Goal: Task Accomplishment & Management: Manage account settings

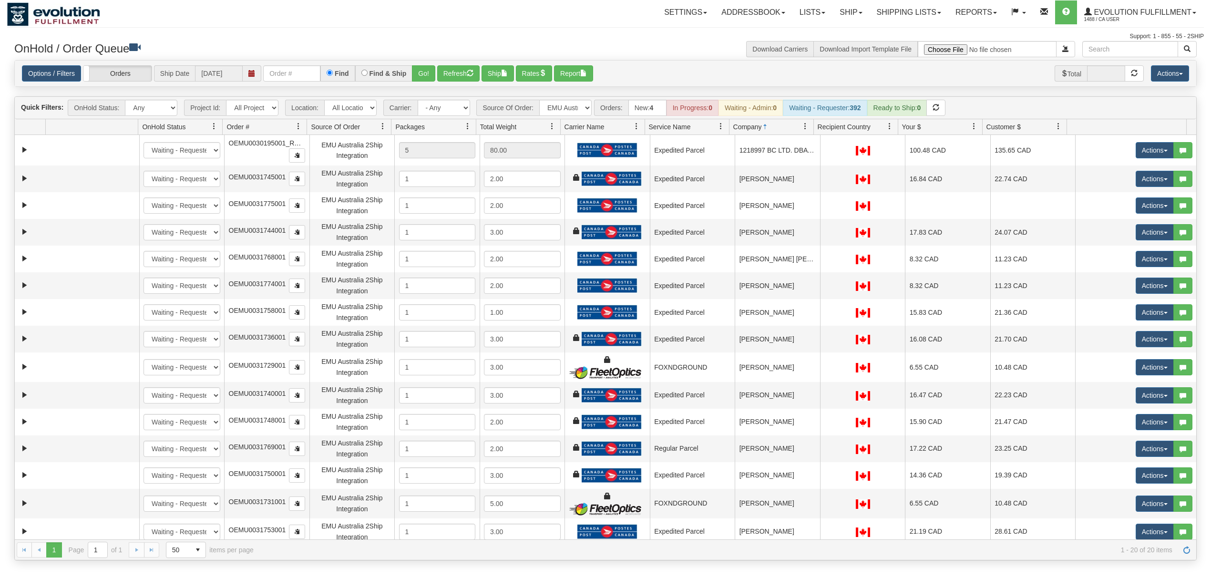
select select "EMU Australia 2Ship Integration"
click at [317, 81] on input "text" at bounding box center [291, 73] width 57 height 16
type input "OAAI339134"
click at [431, 71] on button "Go!" at bounding box center [423, 73] width 23 height 16
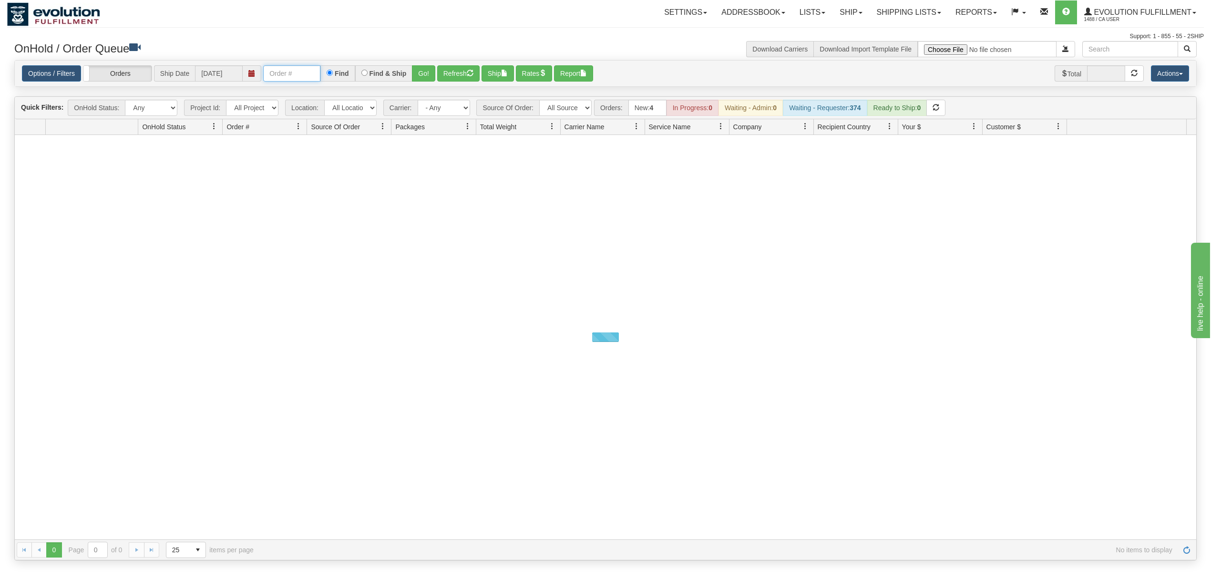
click at [296, 78] on input "text" at bounding box center [291, 73] width 57 height 16
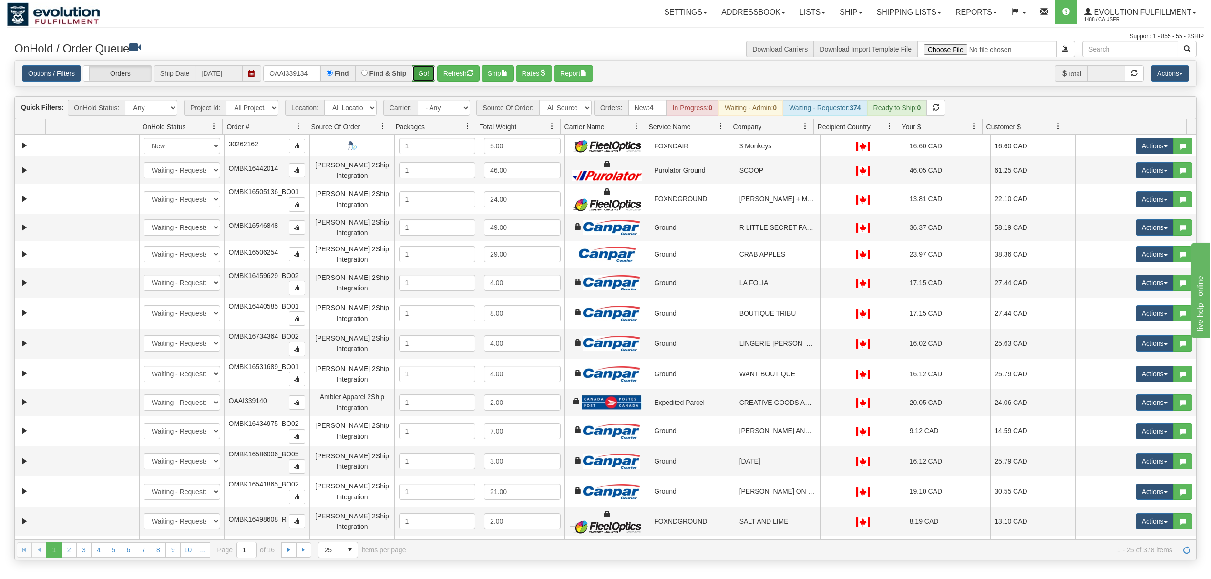
click at [422, 77] on button "Go!" at bounding box center [423, 73] width 23 height 16
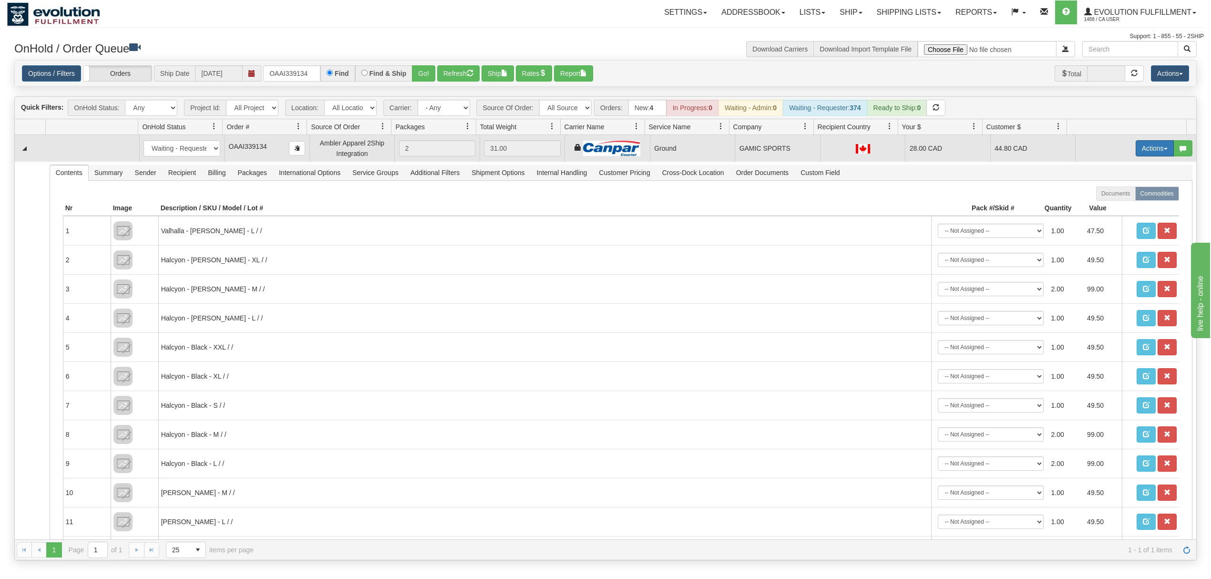
click at [1142, 143] on button "Actions" at bounding box center [1154, 148] width 38 height 16
click at [1106, 204] on span "Ship" at bounding box center [1116, 204] width 20 height 8
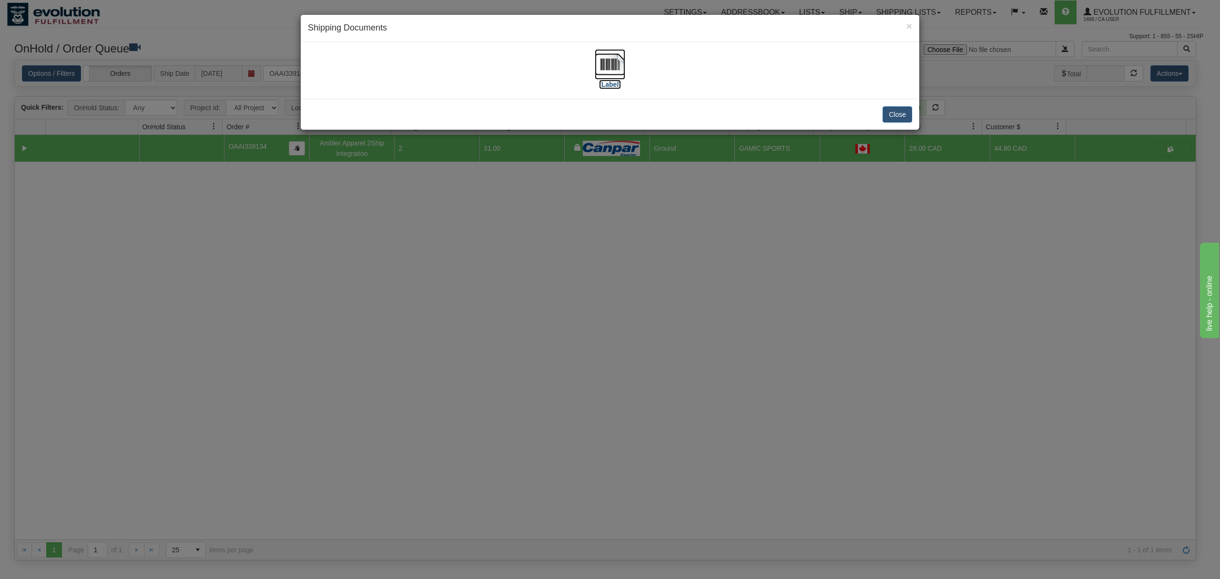
click at [602, 62] on img at bounding box center [610, 64] width 31 height 31
click at [891, 113] on button "Close" at bounding box center [898, 114] width 30 height 16
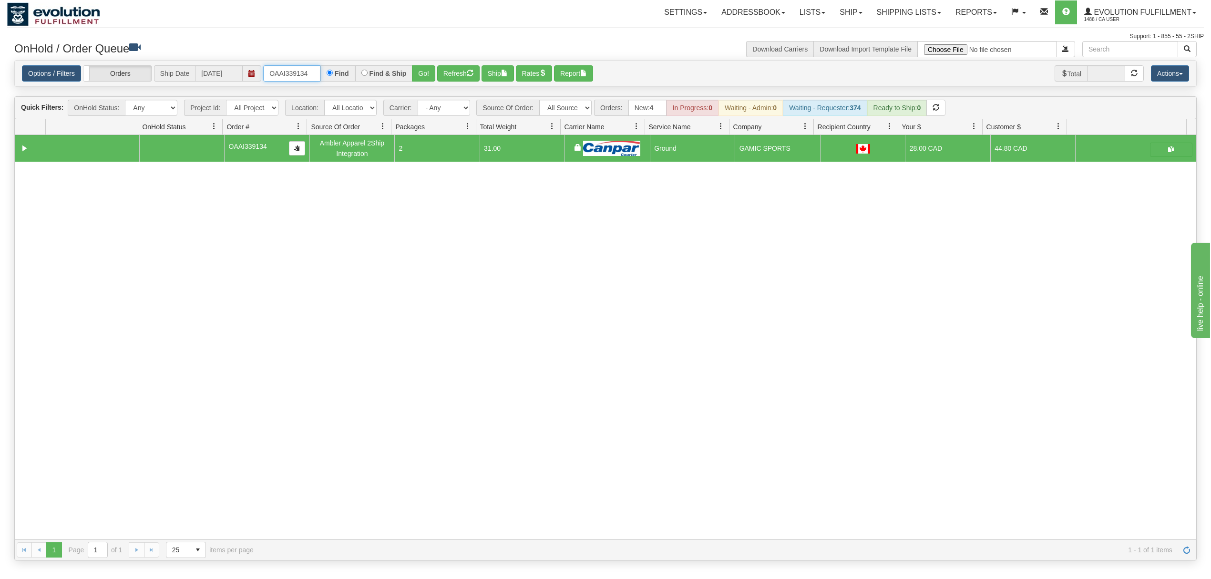
click at [275, 72] on input "OAAI339134" at bounding box center [291, 73] width 57 height 16
click at [421, 71] on button "Go!" at bounding box center [423, 73] width 23 height 16
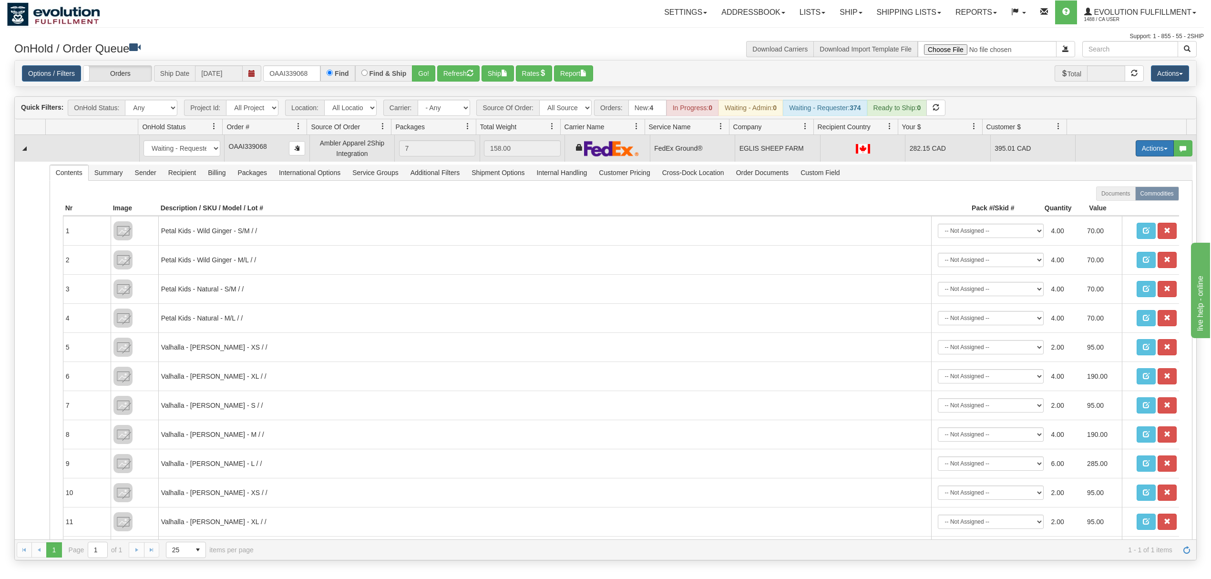
click at [1143, 149] on button "Actions" at bounding box center [1154, 148] width 38 height 16
click at [1120, 189] on link "Rate All Services" at bounding box center [1135, 191] width 76 height 12
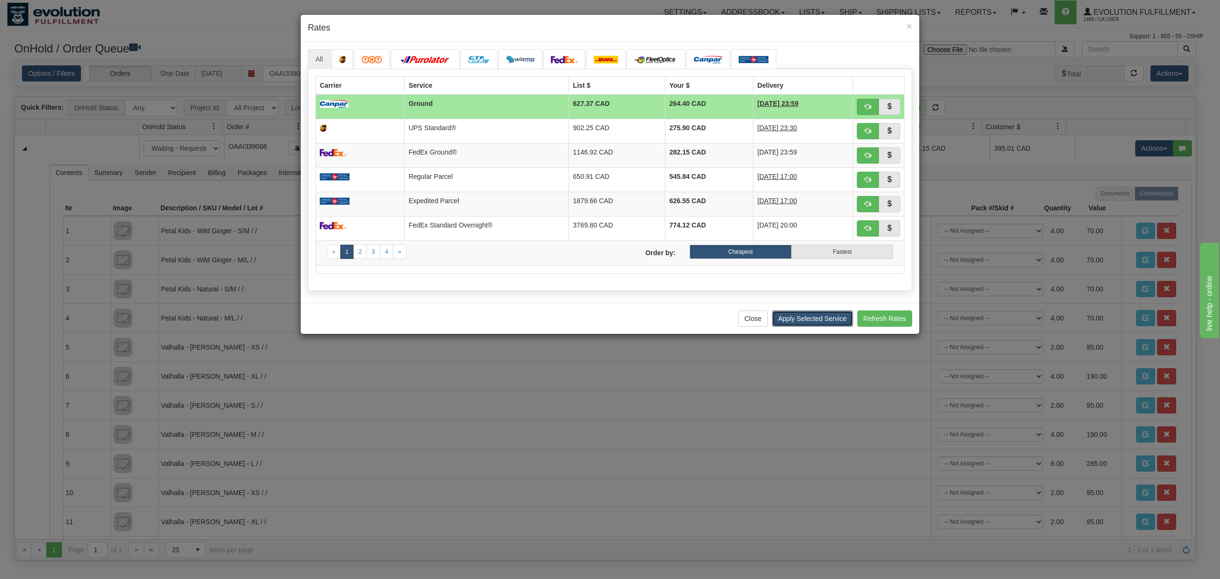
click at [807, 319] on button "Apply Selected Service" at bounding box center [812, 318] width 81 height 16
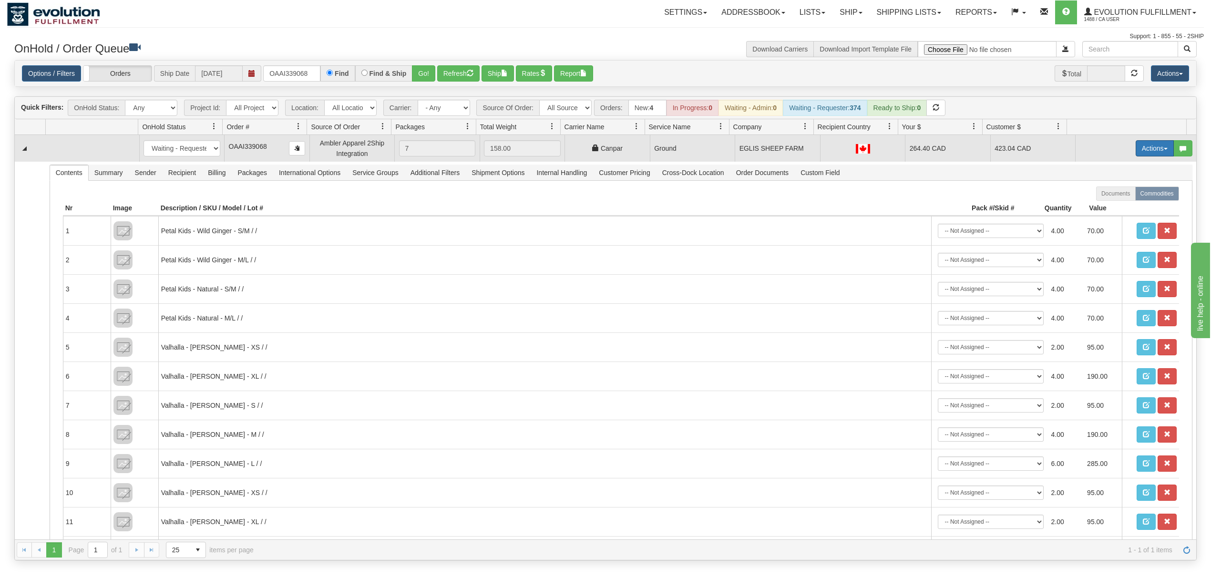
click at [1135, 149] on button "Actions" at bounding box center [1154, 148] width 38 height 16
click at [1106, 207] on span "Ship" at bounding box center [1116, 204] width 20 height 8
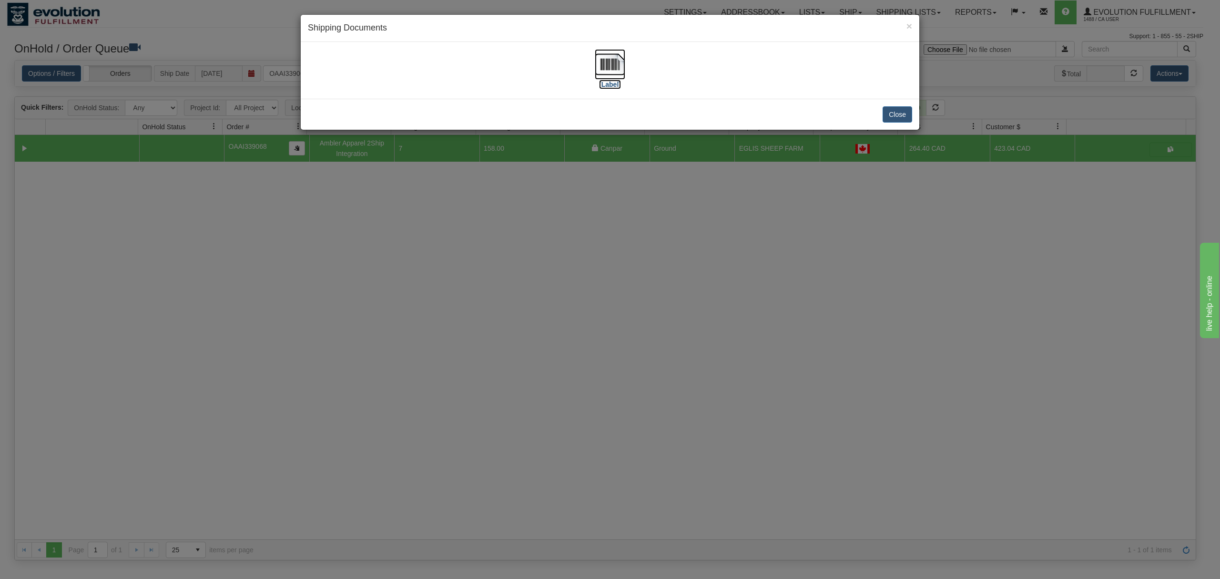
click at [609, 65] on img at bounding box center [610, 64] width 31 height 31
click at [906, 113] on button "Close" at bounding box center [898, 114] width 30 height 16
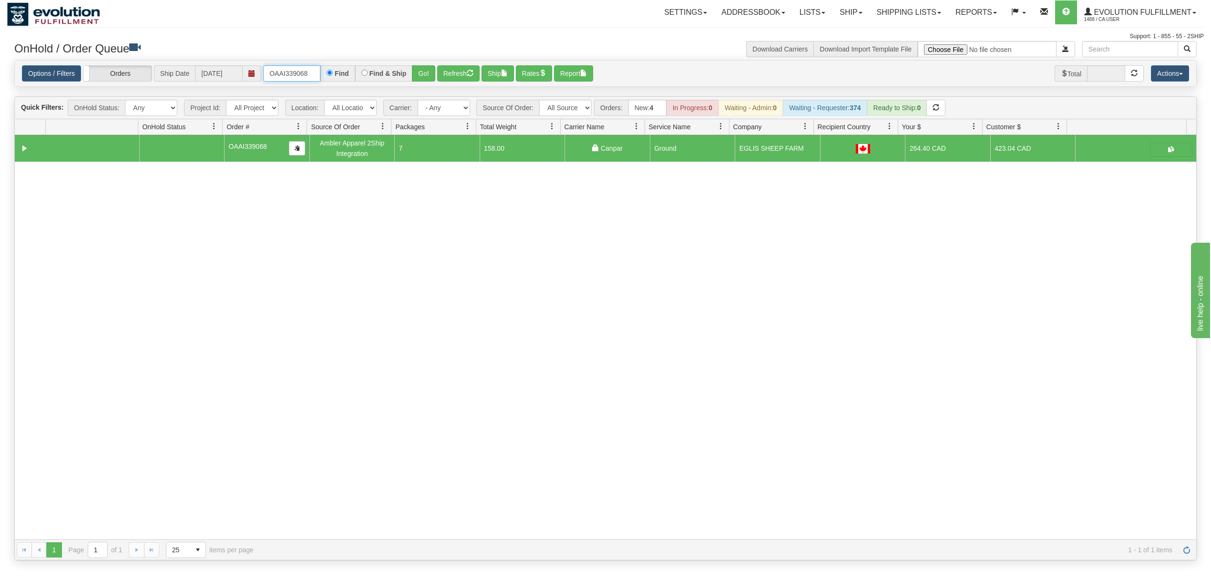
click at [284, 73] on input "OAAI339068" at bounding box center [291, 73] width 57 height 16
click at [307, 70] on input "OMBK17327607 BO01" at bounding box center [291, 73] width 57 height 16
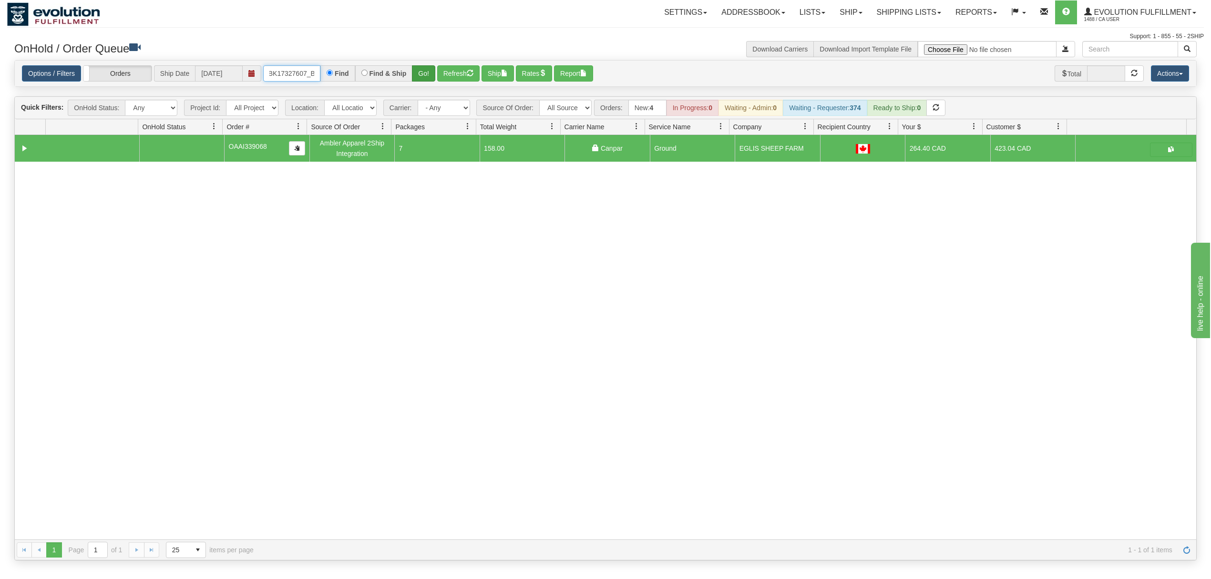
type input "OMBK17327607_BO01"
click at [418, 78] on button "Go!" at bounding box center [423, 73] width 23 height 16
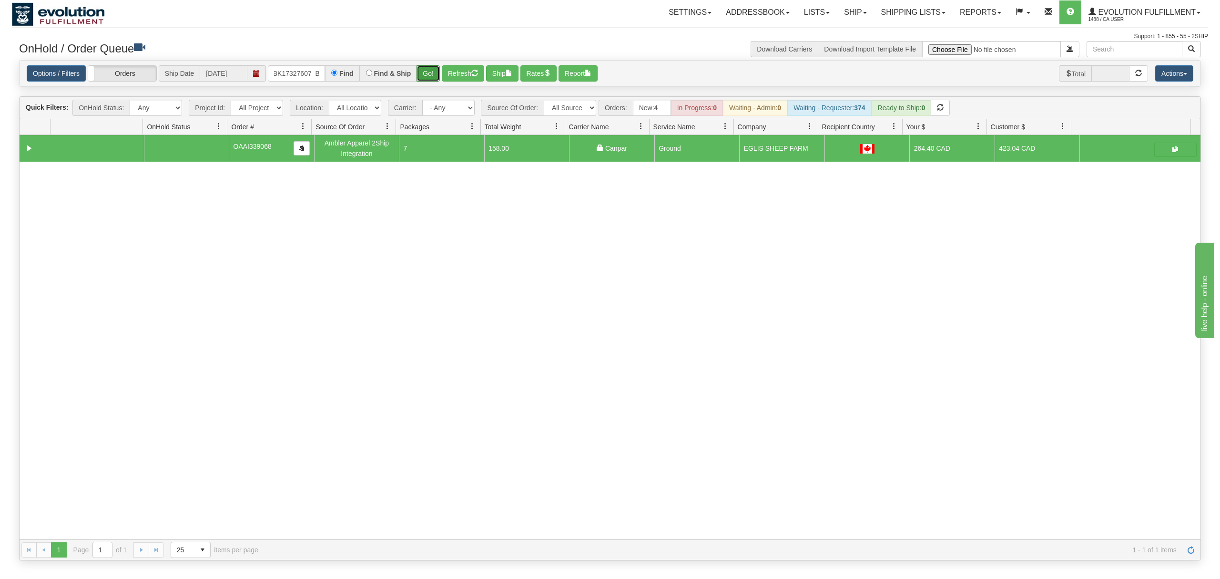
scroll to position [0, 0]
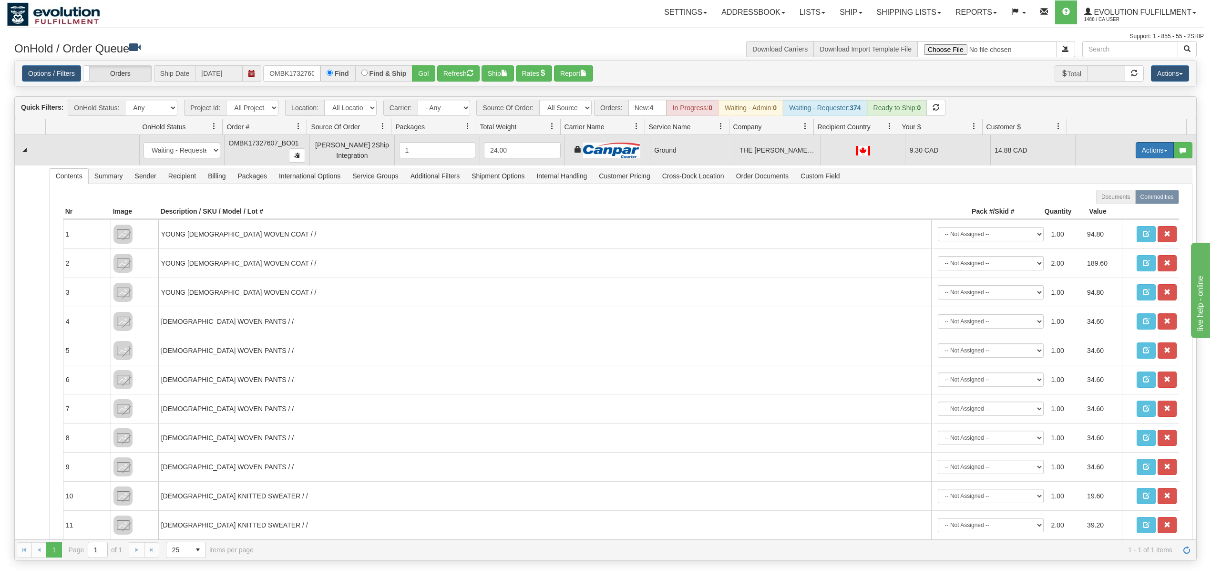
drag, startPoint x: 1131, startPoint y: 156, endPoint x: 1131, endPoint y: 162, distance: 5.7
click at [1135, 156] on button "Actions" at bounding box center [1154, 150] width 38 height 16
click at [1108, 205] on span "Ship" at bounding box center [1116, 206] width 20 height 8
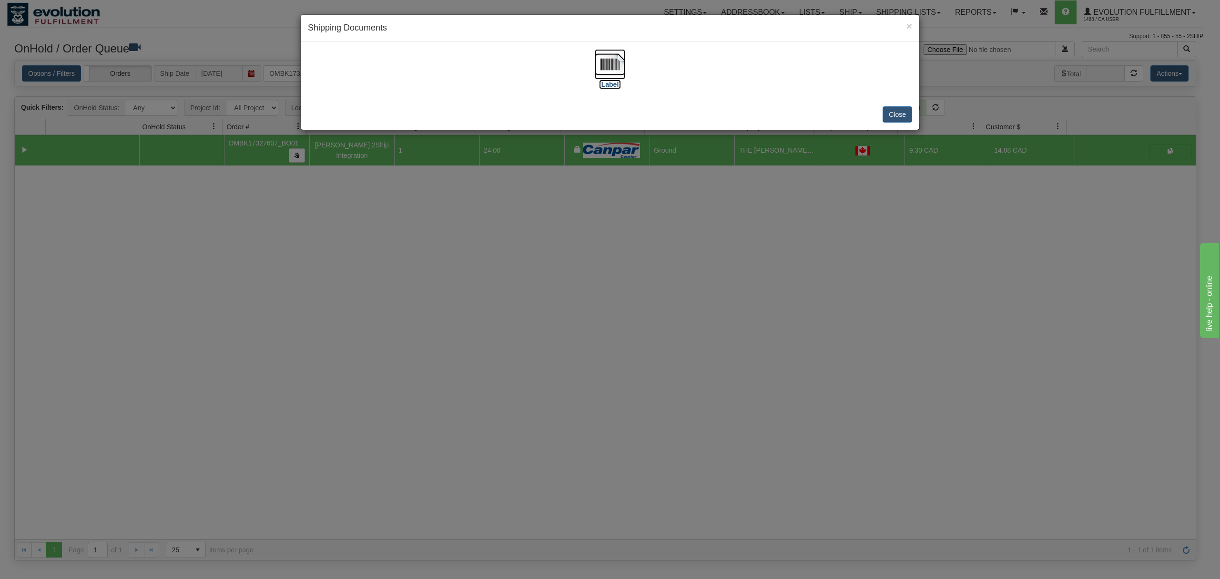
click at [609, 58] on img at bounding box center [610, 64] width 31 height 31
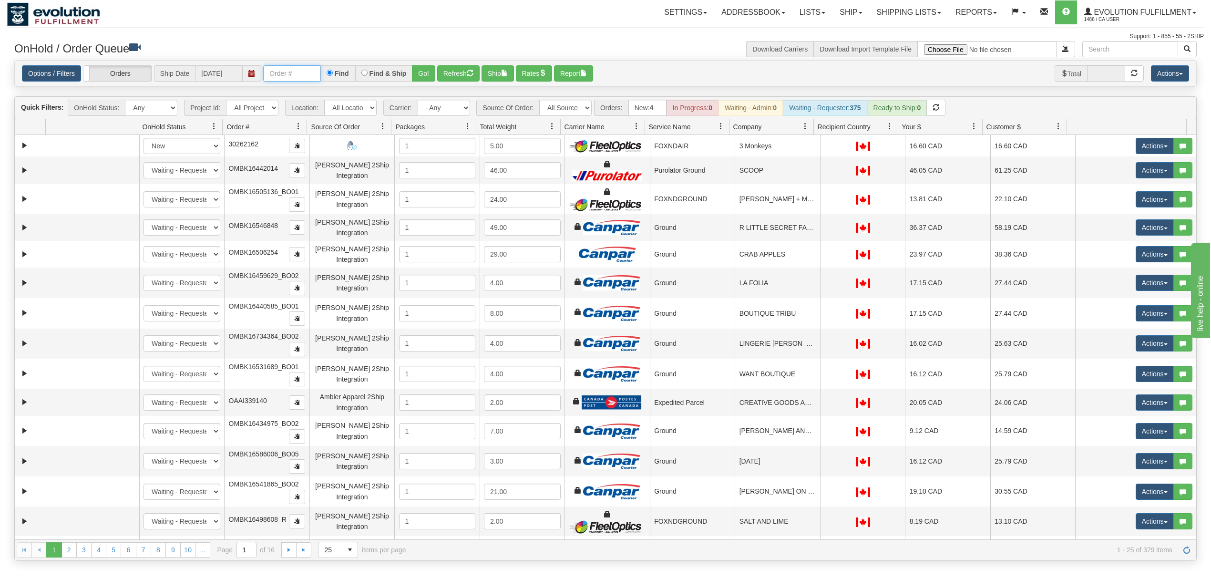
click at [306, 75] on input "text" at bounding box center [291, 73] width 57 height 16
click at [439, 71] on button "Refresh" at bounding box center [458, 73] width 42 height 16
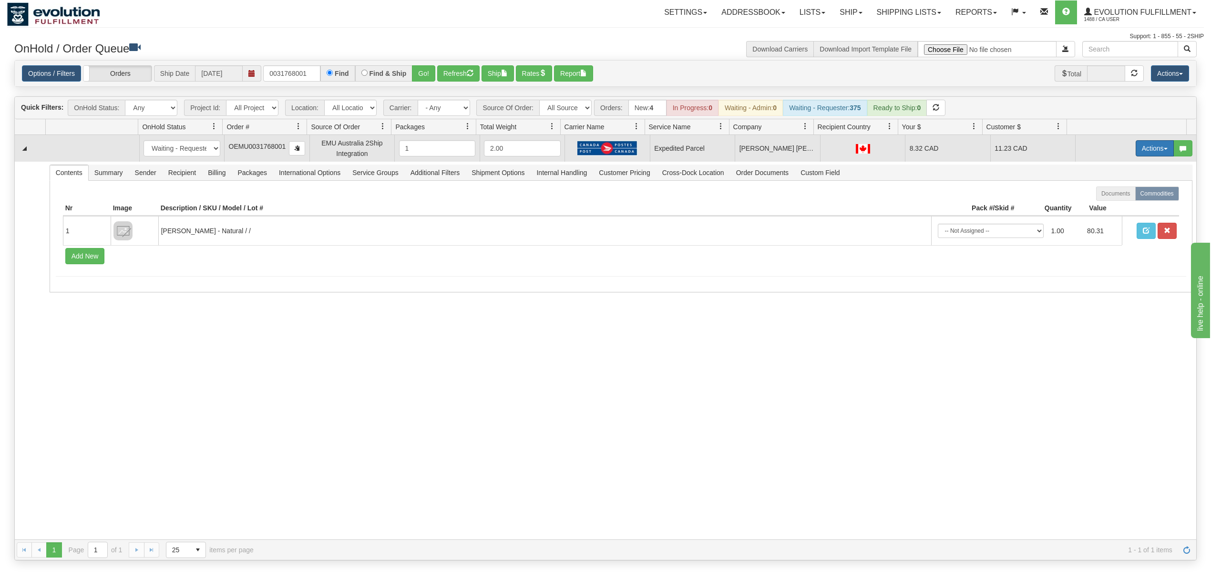
click at [1135, 154] on button "Actions" at bounding box center [1154, 148] width 38 height 16
click at [1106, 206] on span "Ship" at bounding box center [1116, 204] width 20 height 8
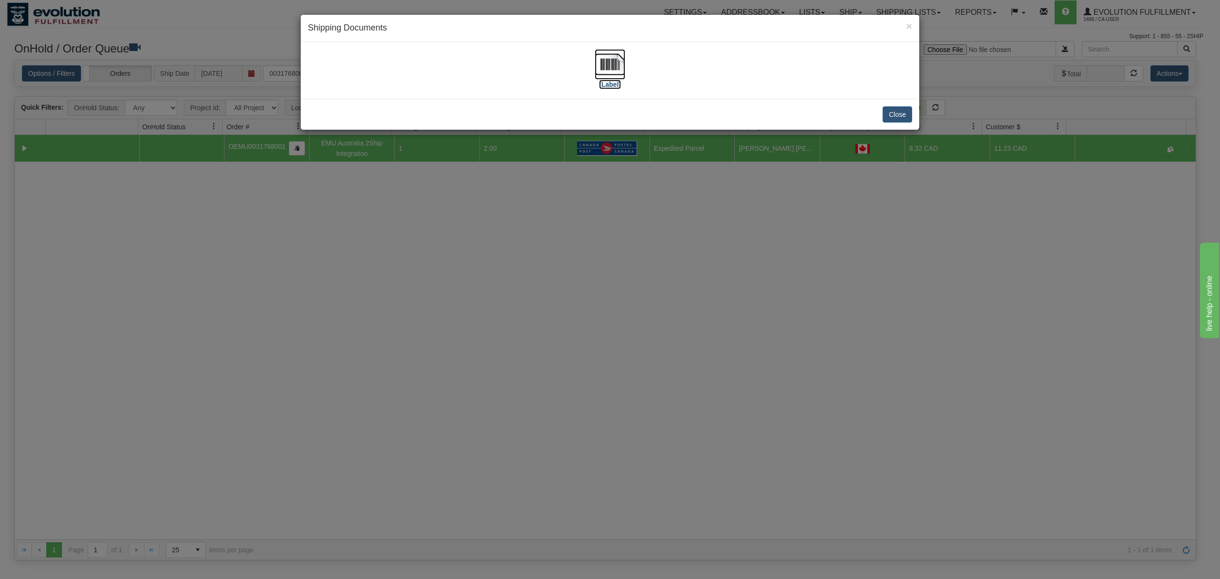
click at [612, 59] on img at bounding box center [610, 64] width 31 height 31
click at [891, 114] on button "Close" at bounding box center [898, 114] width 30 height 16
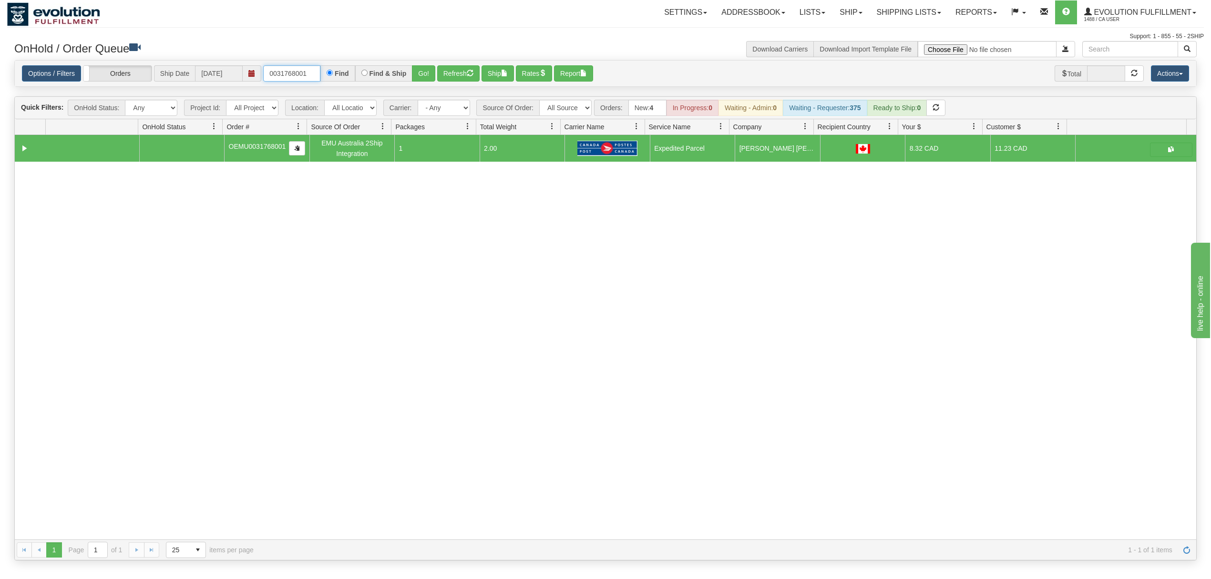
drag, startPoint x: 317, startPoint y: 74, endPoint x: 248, endPoint y: 74, distance: 69.1
click at [248, 74] on div "Options / Filters Group Shipments Orders Ship Date 09/23/2025 0031768001 Find F…" at bounding box center [605, 73] width 1167 height 17
paste input "54"
type input "0031754001"
click at [435, 73] on button "Go!" at bounding box center [423, 73] width 23 height 16
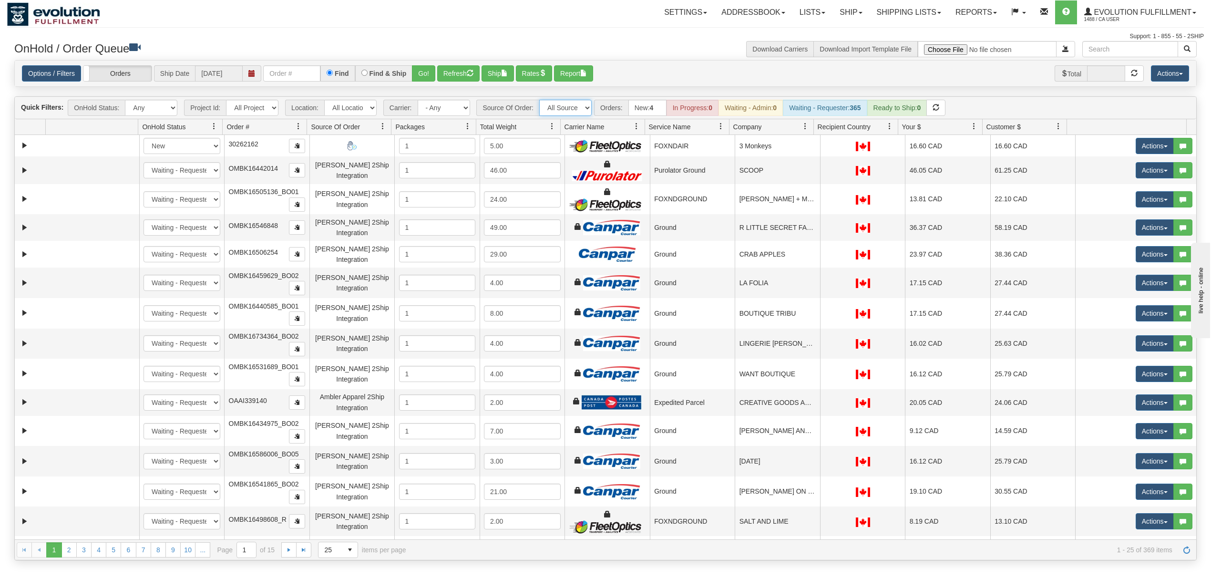
click at [571, 109] on select "All Sources AirBlaster 2Ship Integration Ambler Apparel 2Ship Integration BC Ca…" at bounding box center [565, 108] width 52 height 16
select select "EMU Australia 2Ship Integration"
click at [540, 101] on select "All Sources AirBlaster 2Ship Integration Ambler Apparel 2Ship Integration BC Ca…" at bounding box center [565, 108] width 52 height 16
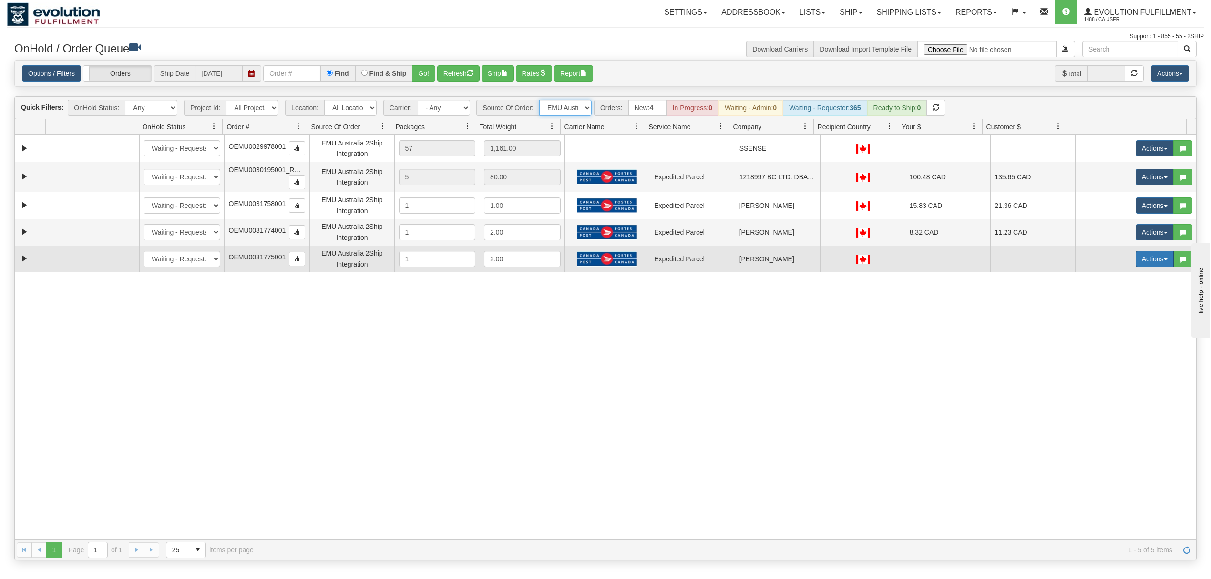
click at [1163, 260] on span "button" at bounding box center [1165, 259] width 4 height 2
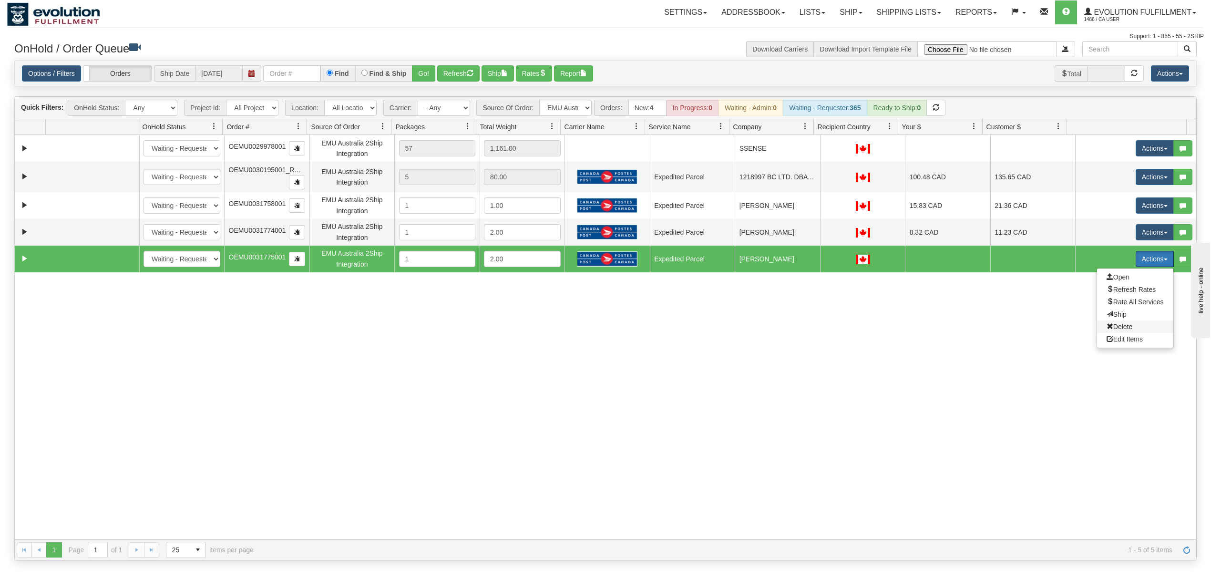
click at [1106, 328] on span "Delete" at bounding box center [1119, 327] width 26 height 8
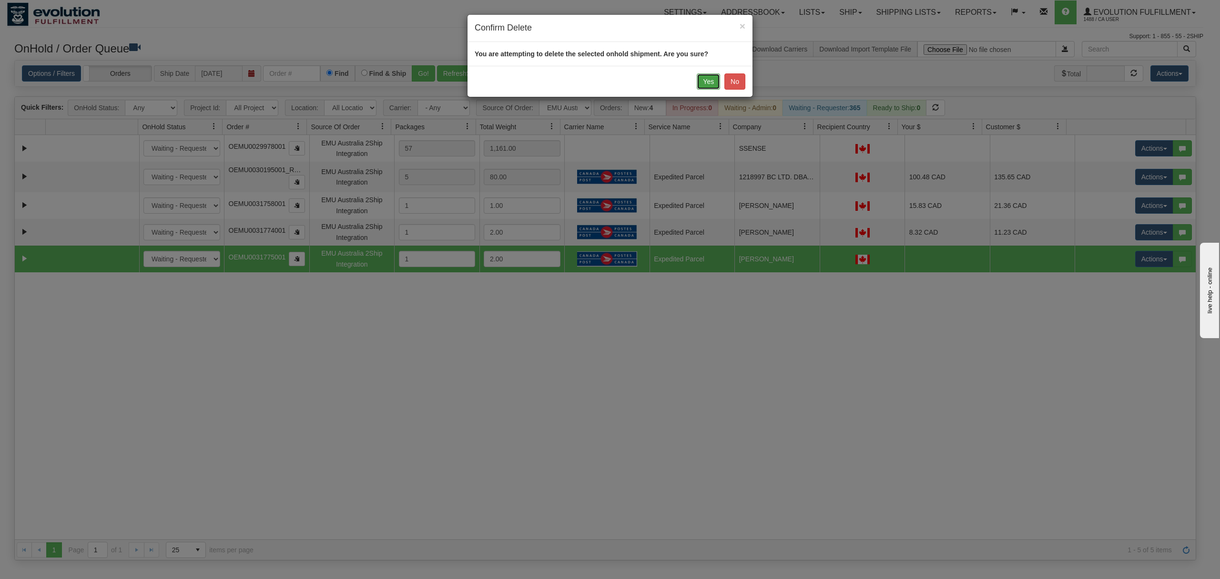
click at [705, 84] on button "Yes" at bounding box center [708, 81] width 23 height 16
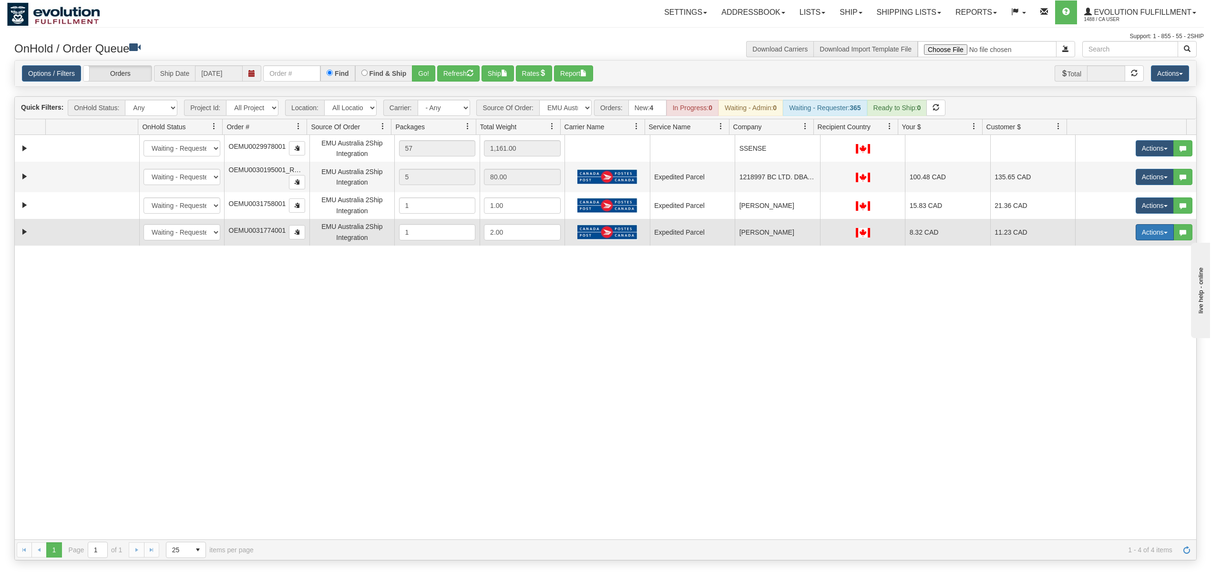
click at [1135, 231] on button "Actions" at bounding box center [1154, 232] width 38 height 16
click at [1106, 298] on span at bounding box center [1109, 299] width 7 height 7
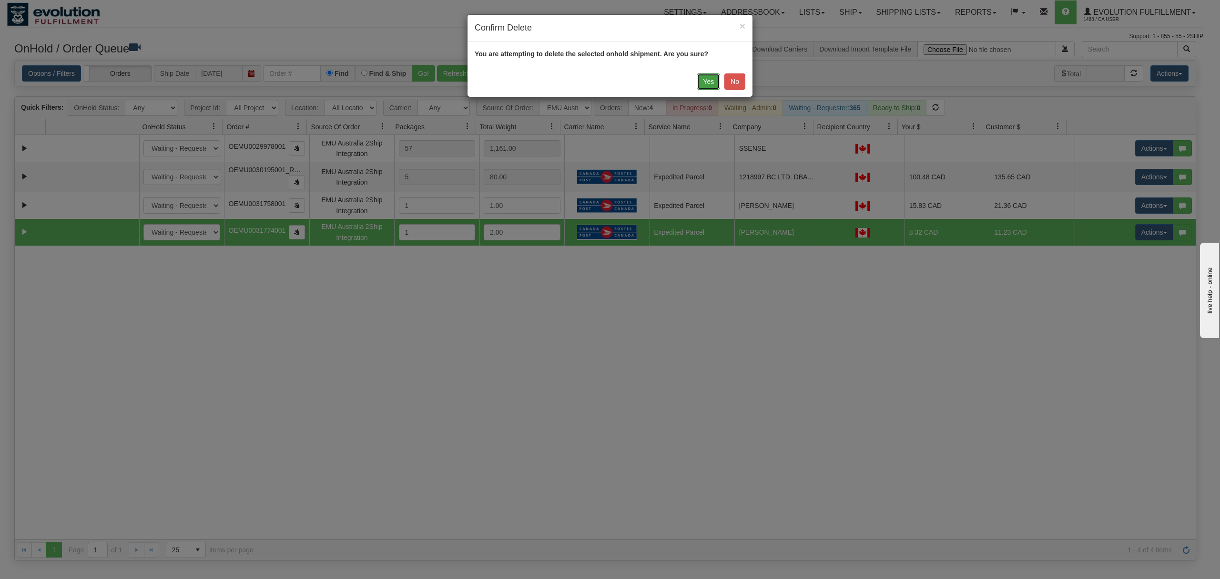
click at [712, 82] on button "Yes" at bounding box center [708, 81] width 23 height 16
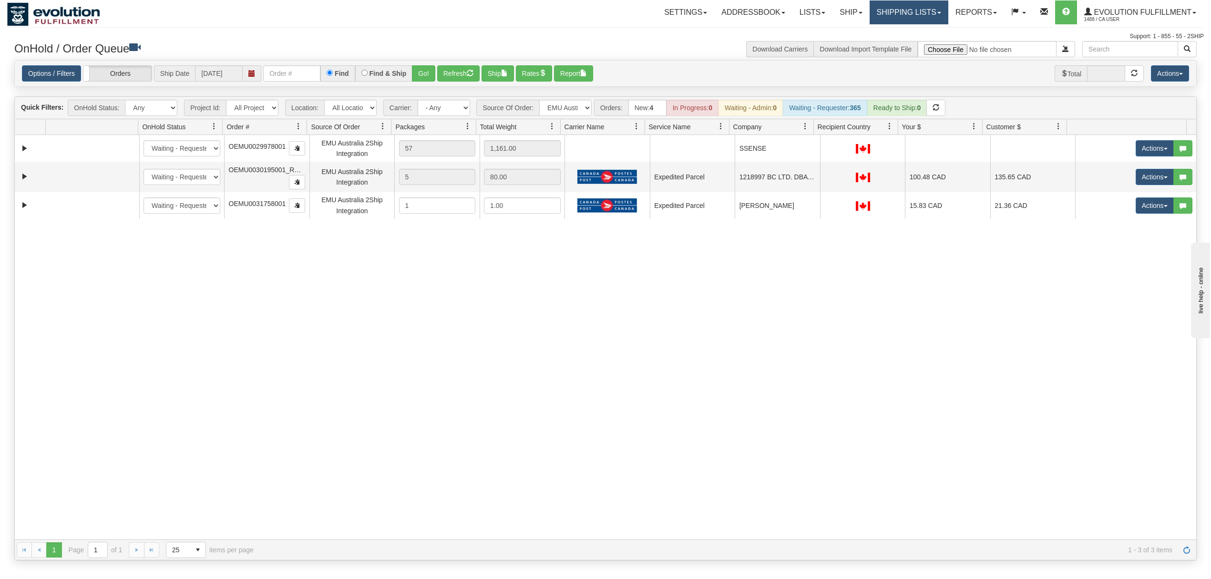
click at [873, 10] on link "Shipping lists" at bounding box center [908, 12] width 79 height 24
click at [889, 33] on span "Current Shipments" at bounding box center [892, 34] width 56 height 8
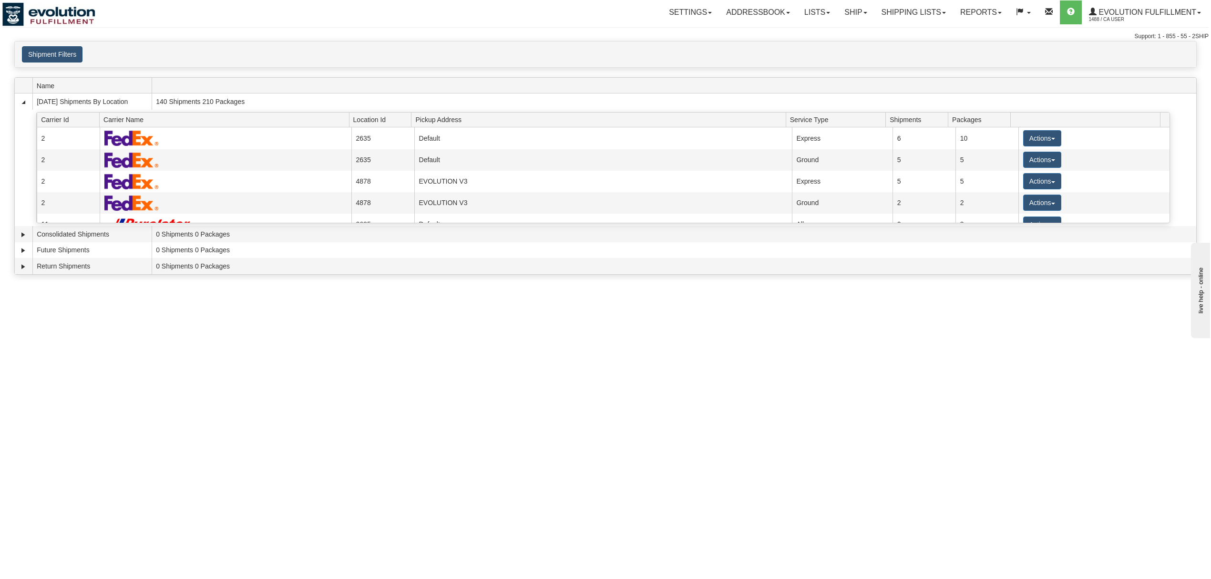
drag, startPoint x: 10, startPoint y: 49, endPoint x: 22, endPoint y: 52, distance: 13.0
click at [16, 51] on div "× Request Pickup Close × Closing Shipments Close × Your documents are ready Lab…" at bounding box center [605, 160] width 1211 height 238
click at [31, 54] on button "Shipment Filters" at bounding box center [52, 54] width 61 height 16
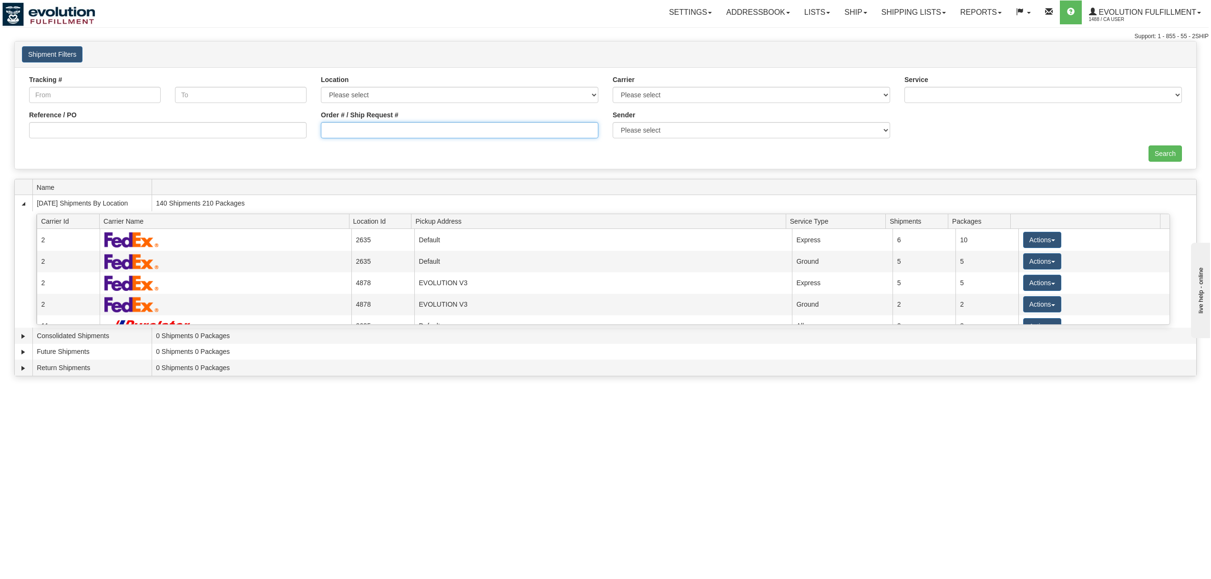
click at [357, 123] on input "Order # / Ship Request #" at bounding box center [459, 130] width 277 height 16
type input "0031774001"
click at [1169, 152] on input "Search" at bounding box center [1164, 153] width 33 height 16
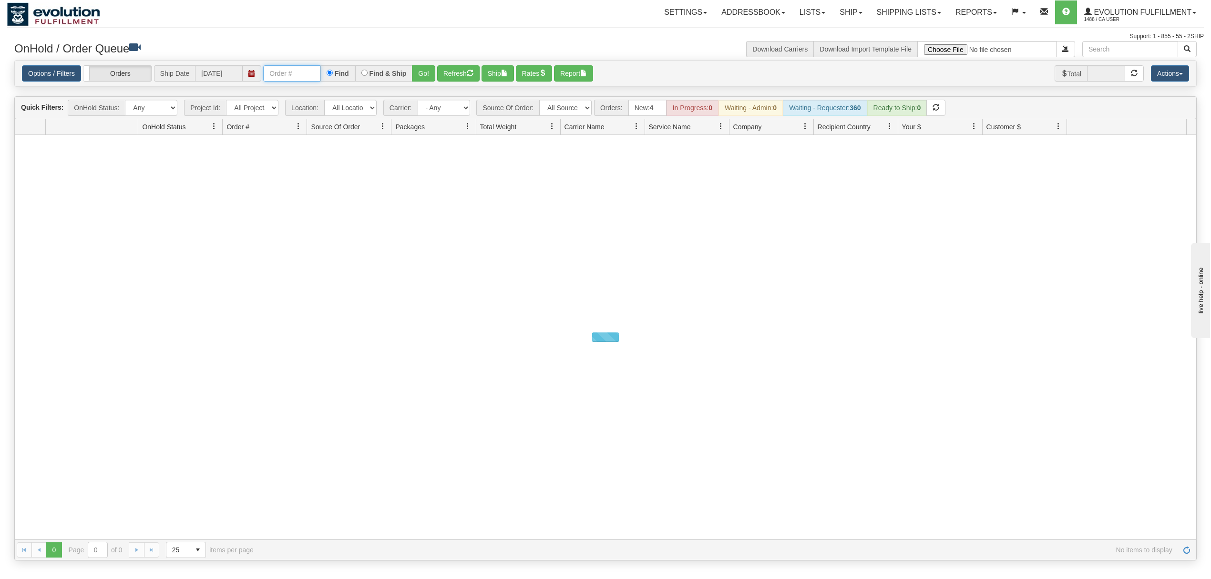
click at [290, 74] on input "text" at bounding box center [291, 73] width 57 height 16
paste input "0031754001"
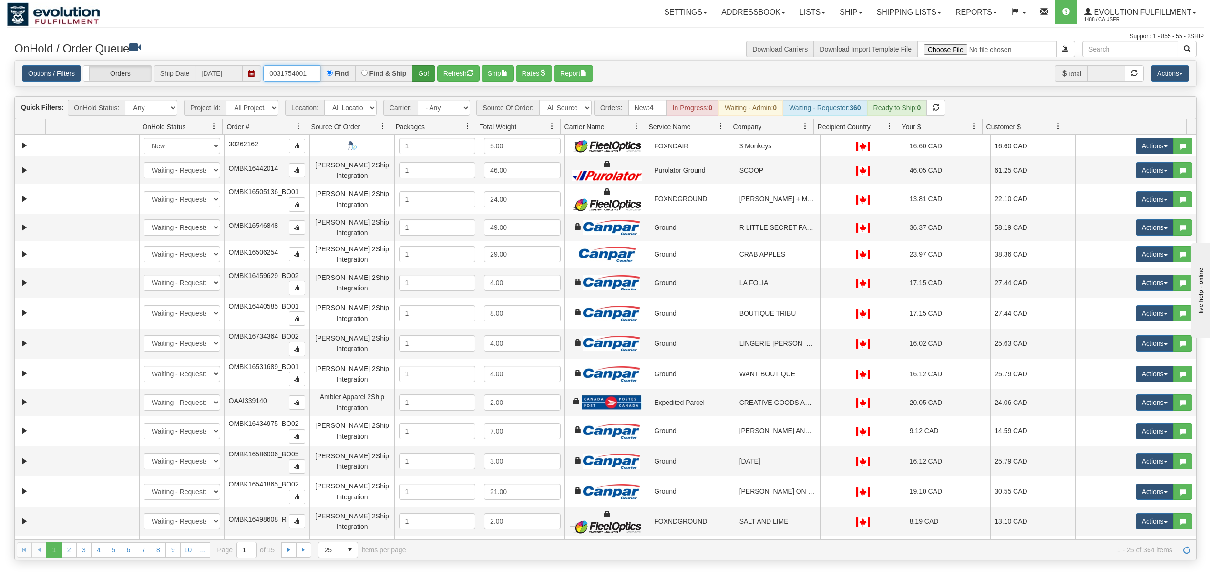
type input "0031754001"
click at [426, 71] on button "Go!" at bounding box center [423, 73] width 23 height 16
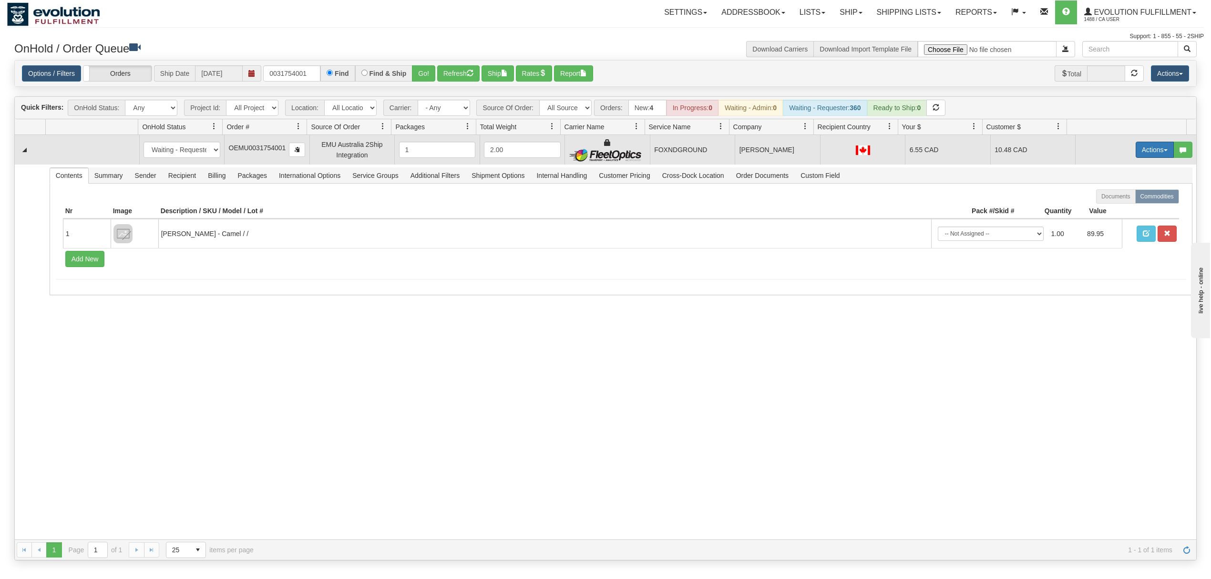
click at [1145, 149] on button "Actions" at bounding box center [1154, 150] width 38 height 16
click at [1110, 204] on span "Ship" at bounding box center [1116, 205] width 20 height 8
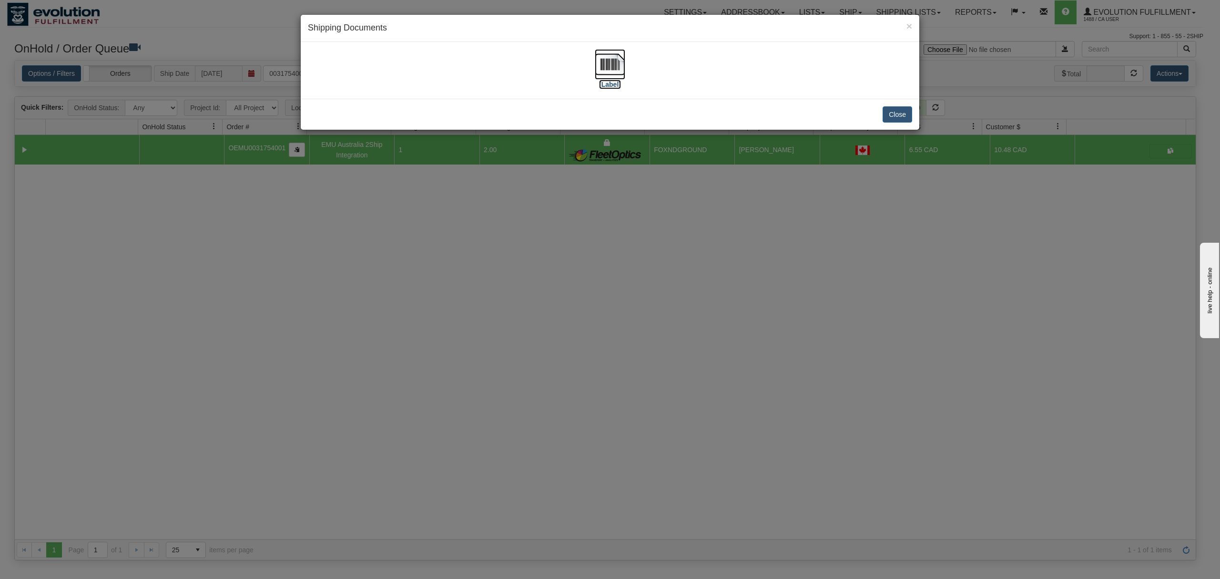
click at [611, 60] on img at bounding box center [610, 64] width 31 height 31
click at [900, 119] on button "Close" at bounding box center [898, 114] width 30 height 16
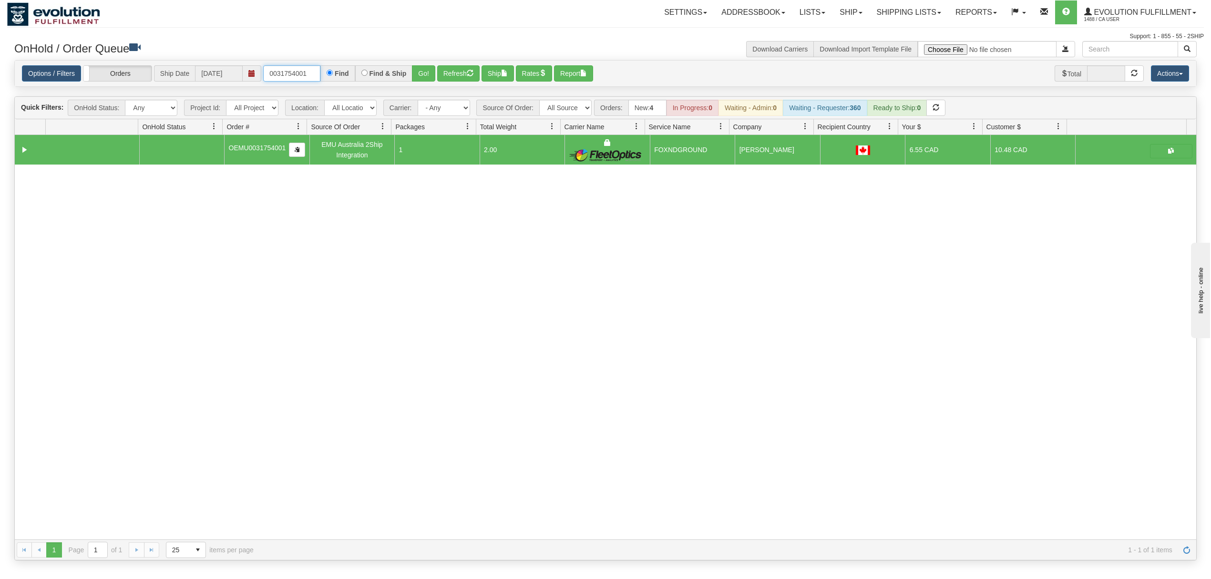
click at [292, 75] on input "0031754001" at bounding box center [291, 73] width 57 height 16
click at [562, 111] on select "All Sources AirBlaster 2Ship Integration Ambler Apparel 2Ship Integration Blast…" at bounding box center [565, 108] width 52 height 16
select select "EMU Australia 2Ship Integration"
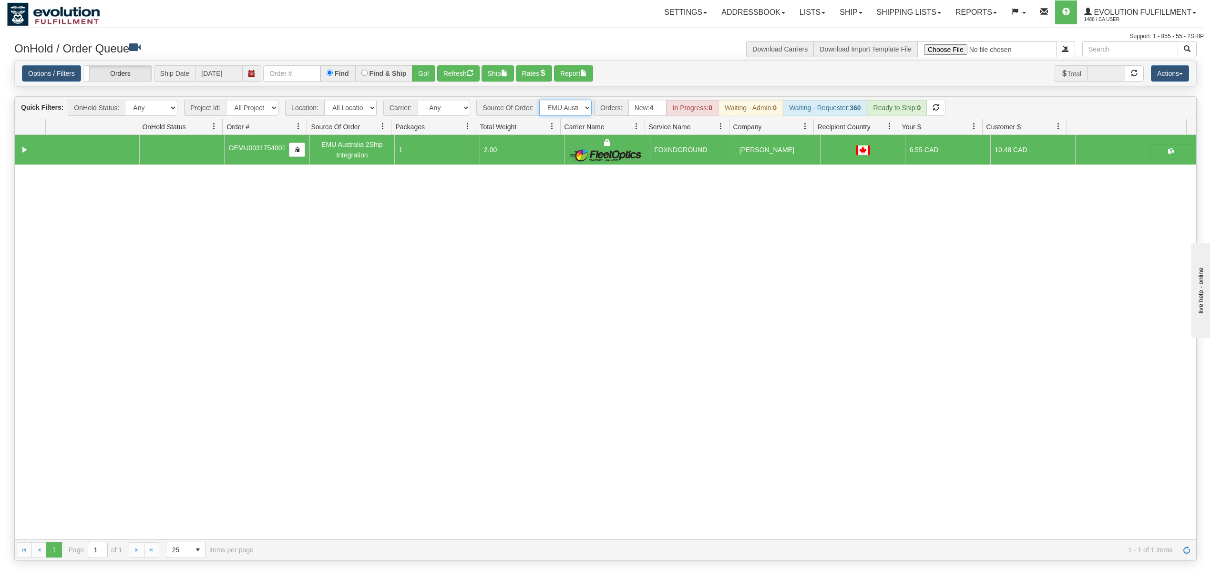
click at [540, 101] on select "All Sources AirBlaster 2Ship Integration Ambler Apparel 2Ship Integration Blast…" at bounding box center [565, 108] width 52 height 16
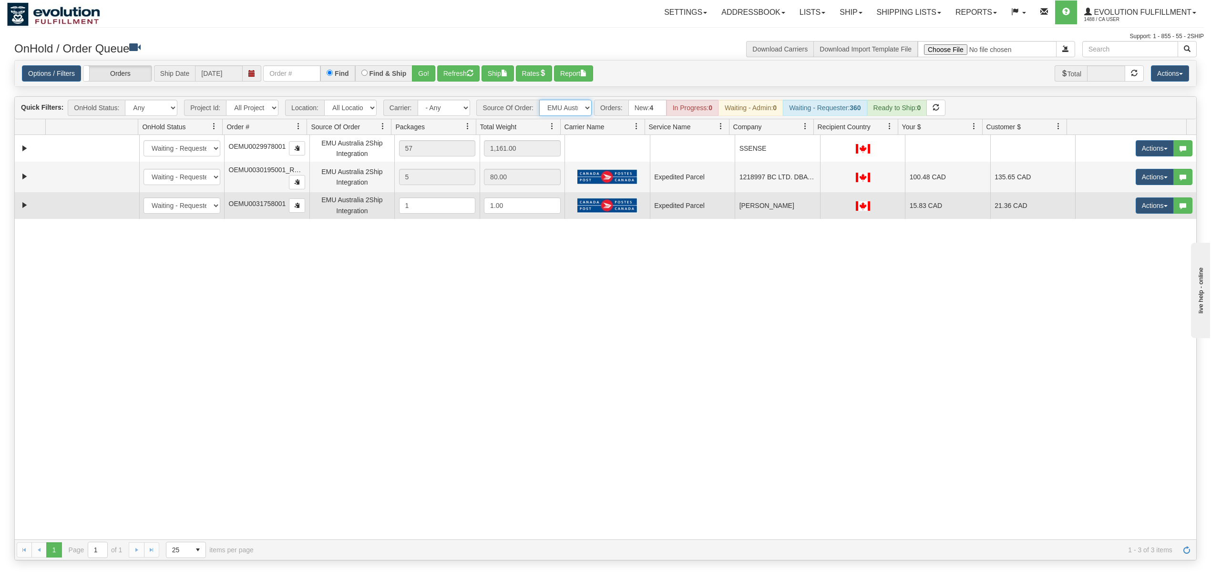
click at [262, 207] on span "OEMU0031758001" at bounding box center [257, 204] width 57 height 8
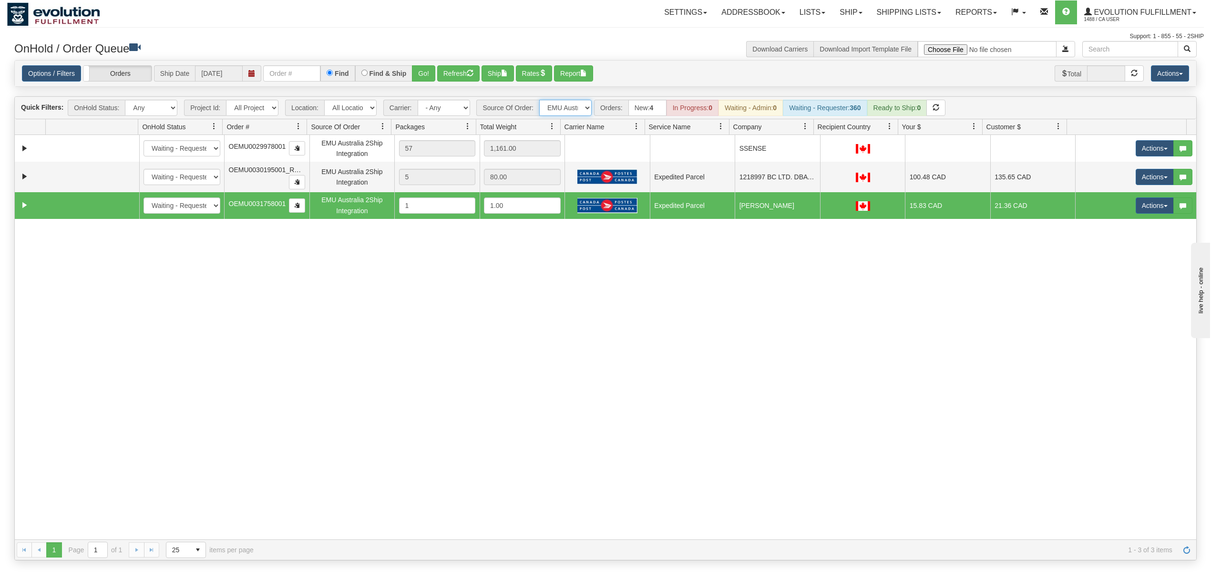
click at [262, 207] on span "OEMU0031758001" at bounding box center [257, 204] width 57 height 8
drag, startPoint x: 1143, startPoint y: 203, endPoint x: 1142, endPoint y: 214, distance: 11.0
click at [1143, 203] on button "Actions" at bounding box center [1154, 205] width 38 height 16
click at [1106, 271] on span "Delete" at bounding box center [1119, 273] width 26 height 8
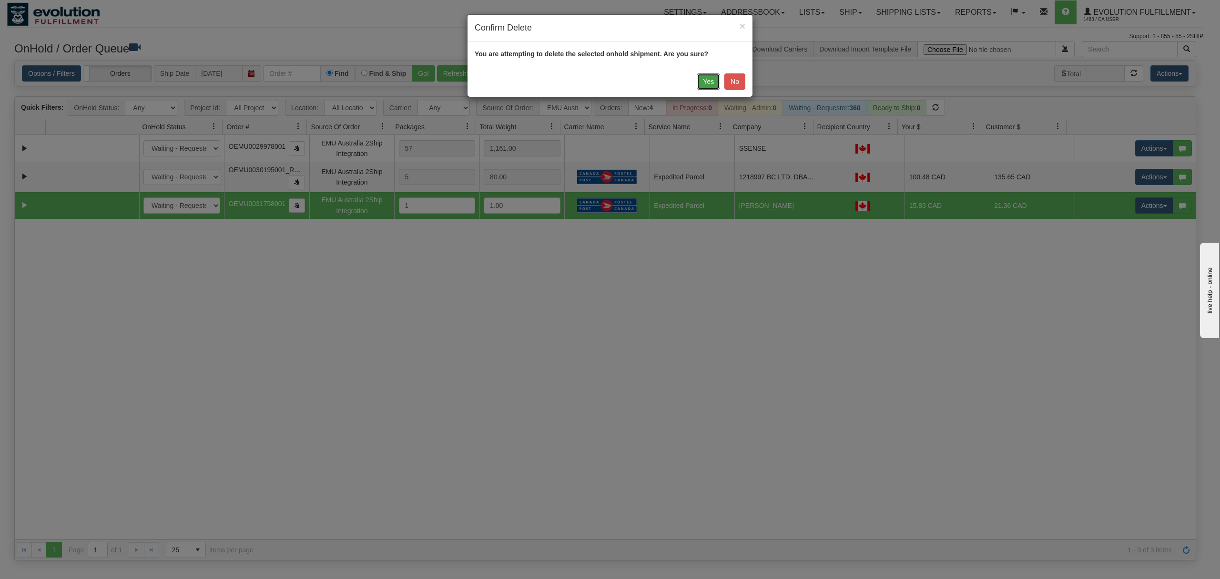
click at [703, 79] on button "Yes" at bounding box center [708, 81] width 23 height 16
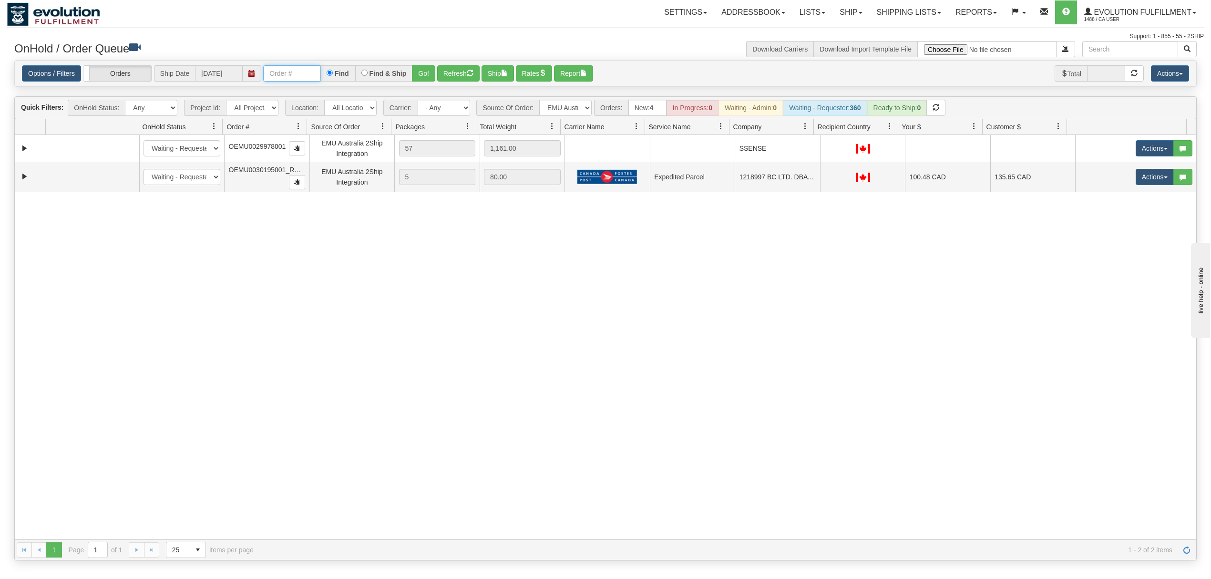
click at [307, 78] on input "text" at bounding box center [291, 73] width 57 height 16
click at [298, 77] on input "OMBK17364619 BO01" at bounding box center [291, 73] width 57 height 16
type input "OMBK17364619_BO01"
click at [426, 72] on button "Go!" at bounding box center [423, 73] width 23 height 16
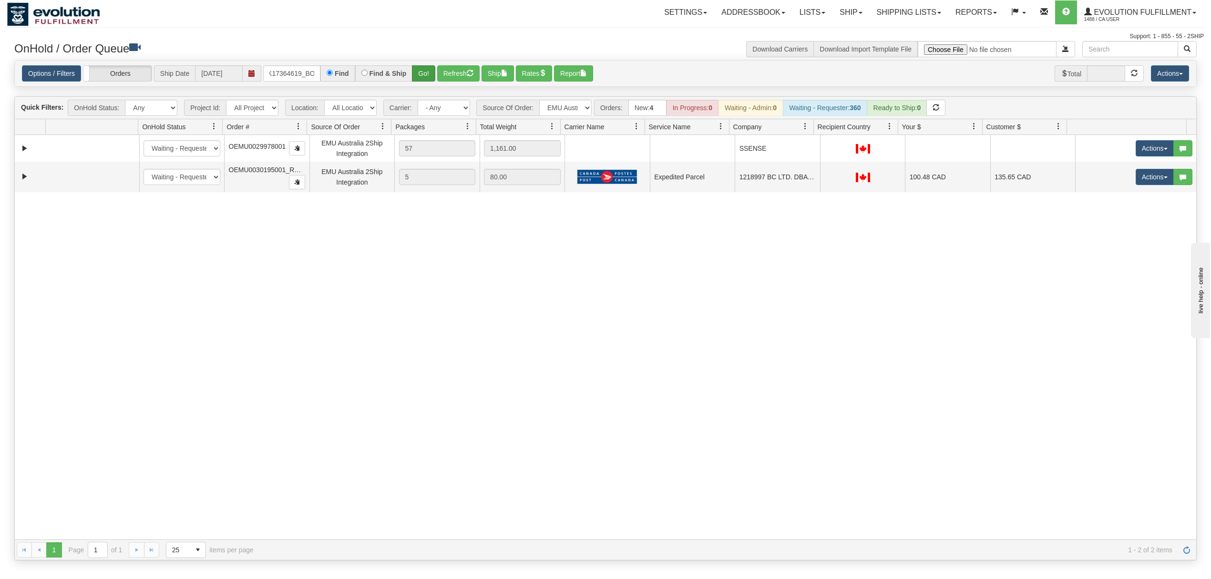
scroll to position [0, 0]
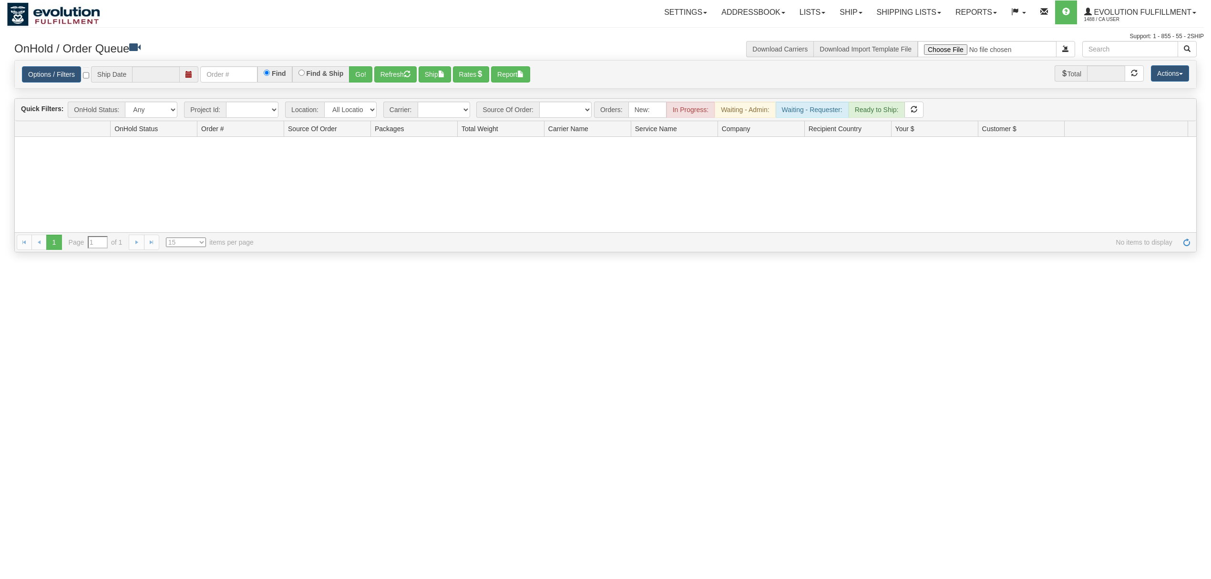
type input "[DATE]"
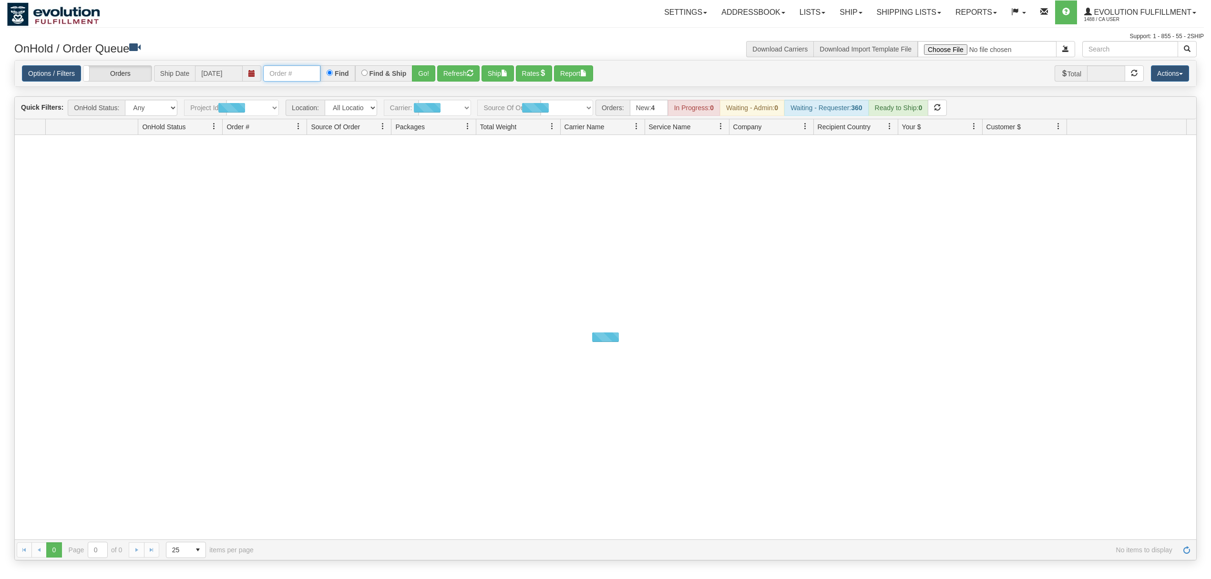
click at [290, 69] on input "text" at bounding box center [291, 73] width 57 height 16
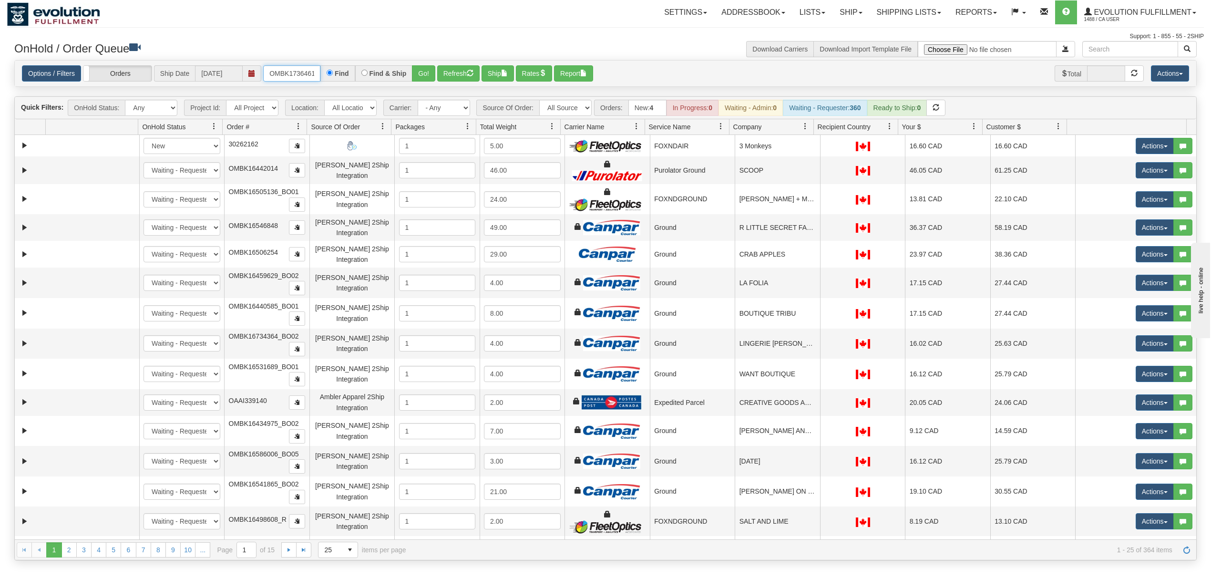
click at [303, 69] on input "OMBK17364619 BO01" at bounding box center [291, 73] width 57 height 16
click at [428, 81] on button "Go!" at bounding box center [423, 73] width 23 height 16
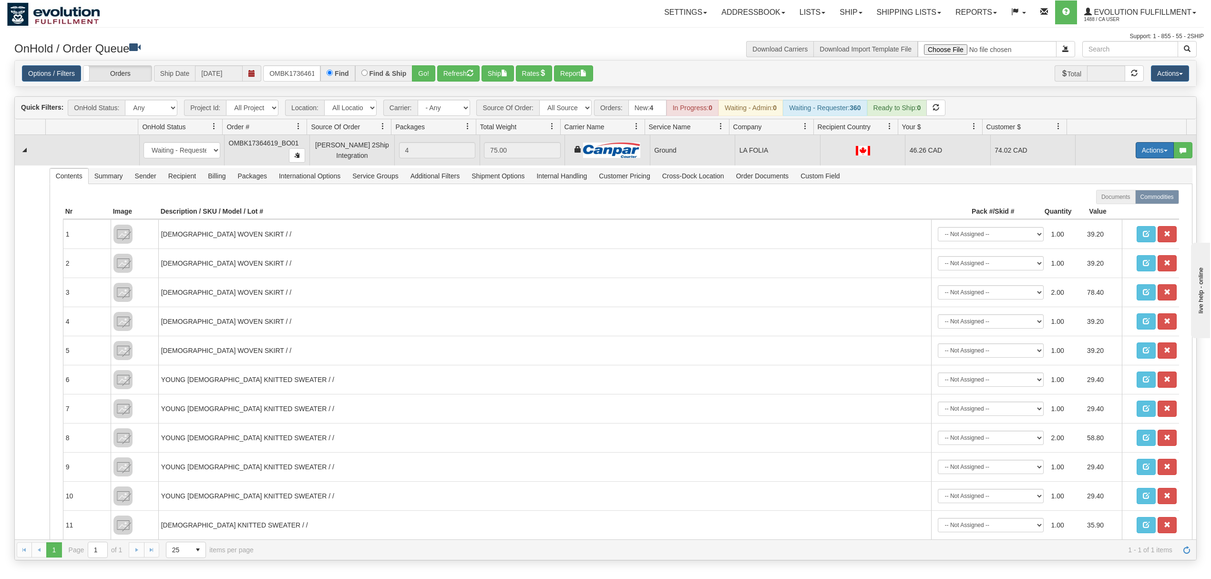
click at [1138, 153] on button "Actions" at bounding box center [1154, 150] width 38 height 16
click at [1099, 203] on link "Ship" at bounding box center [1135, 205] width 76 height 12
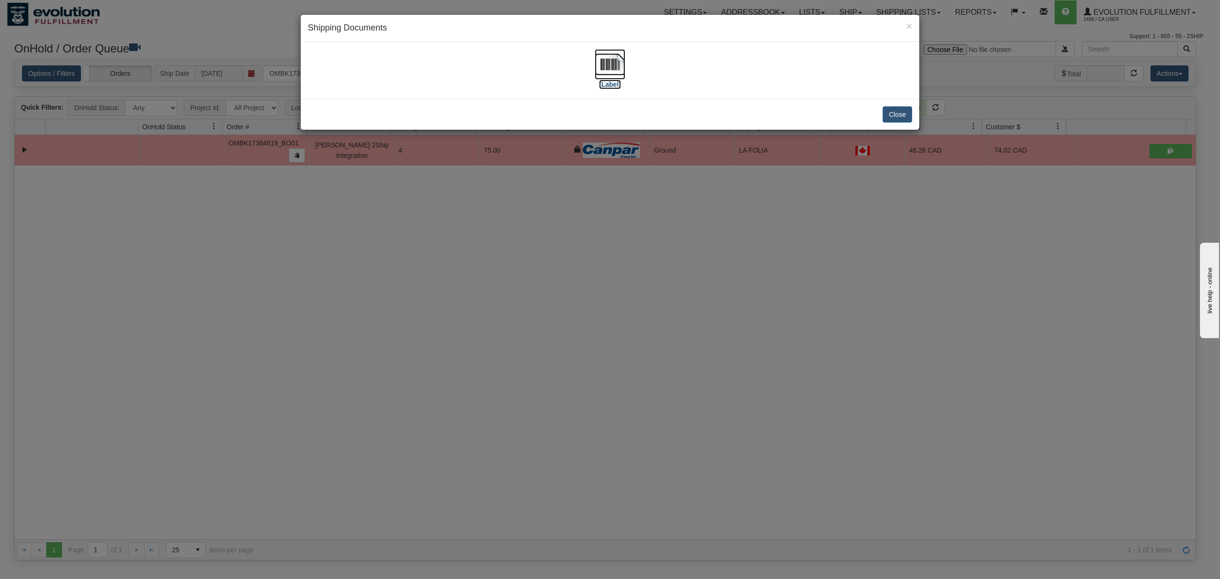
click at [607, 63] on img at bounding box center [610, 64] width 31 height 31
drag, startPoint x: 889, startPoint y: 112, endPoint x: 889, endPoint y: 92, distance: 19.1
click at [889, 111] on button "Close" at bounding box center [898, 114] width 30 height 16
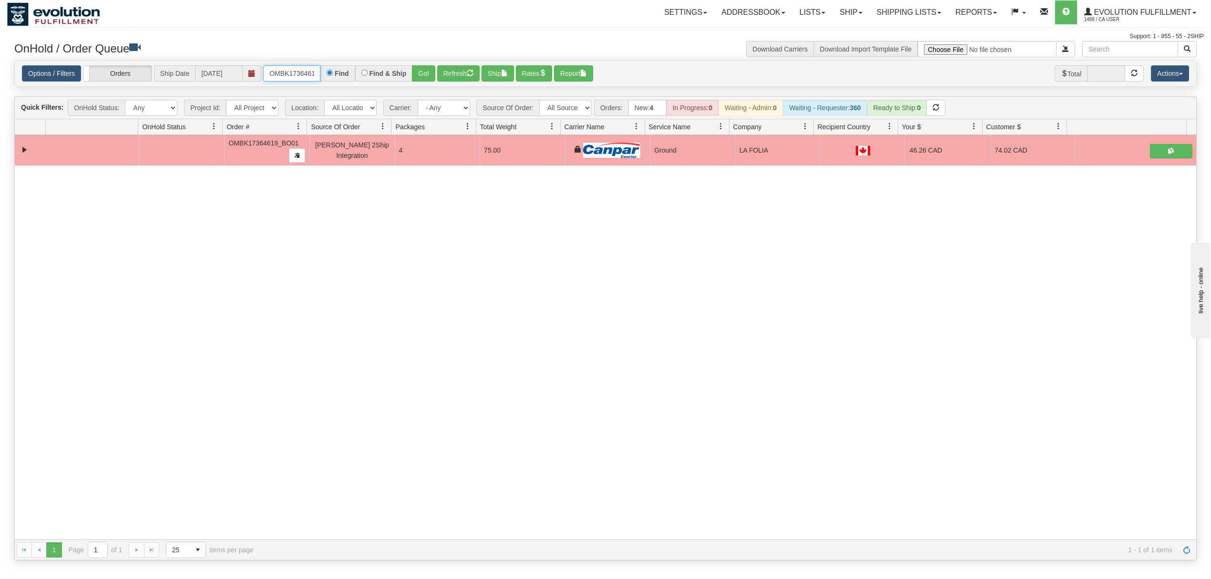
click at [298, 69] on input "OMBK17364619_BO01" at bounding box center [291, 73] width 57 height 16
click at [297, 69] on input "OMBK17364619_BO01" at bounding box center [291, 73] width 57 height 16
click at [423, 75] on button "Go!" at bounding box center [423, 73] width 23 height 16
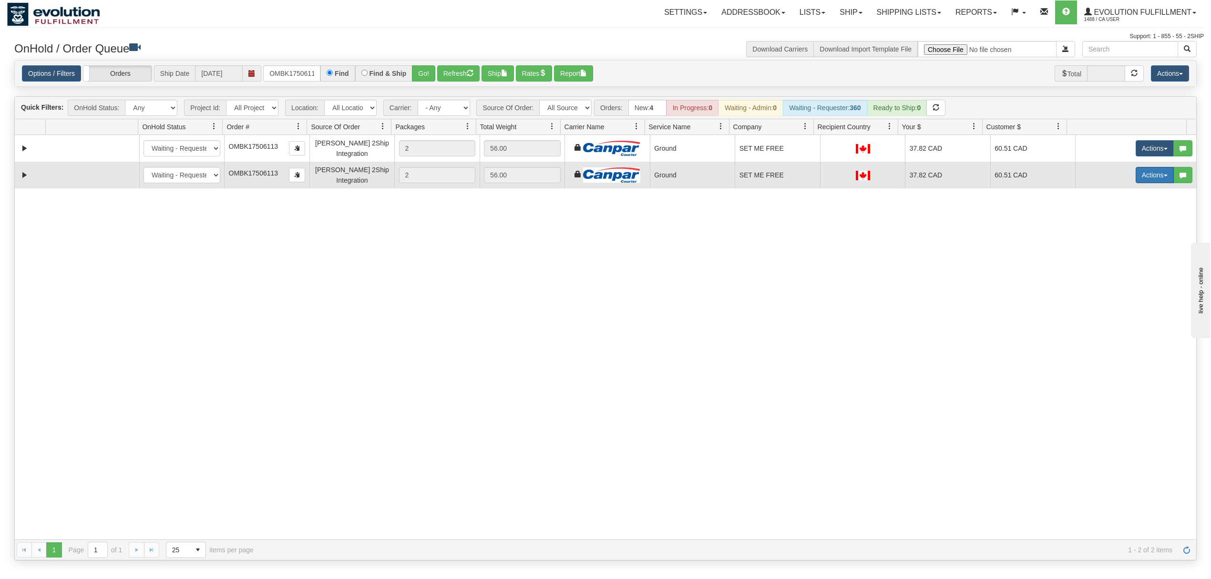
click at [1135, 178] on button "Actions" at bounding box center [1154, 175] width 38 height 16
click at [1106, 243] on span "Delete" at bounding box center [1119, 243] width 26 height 8
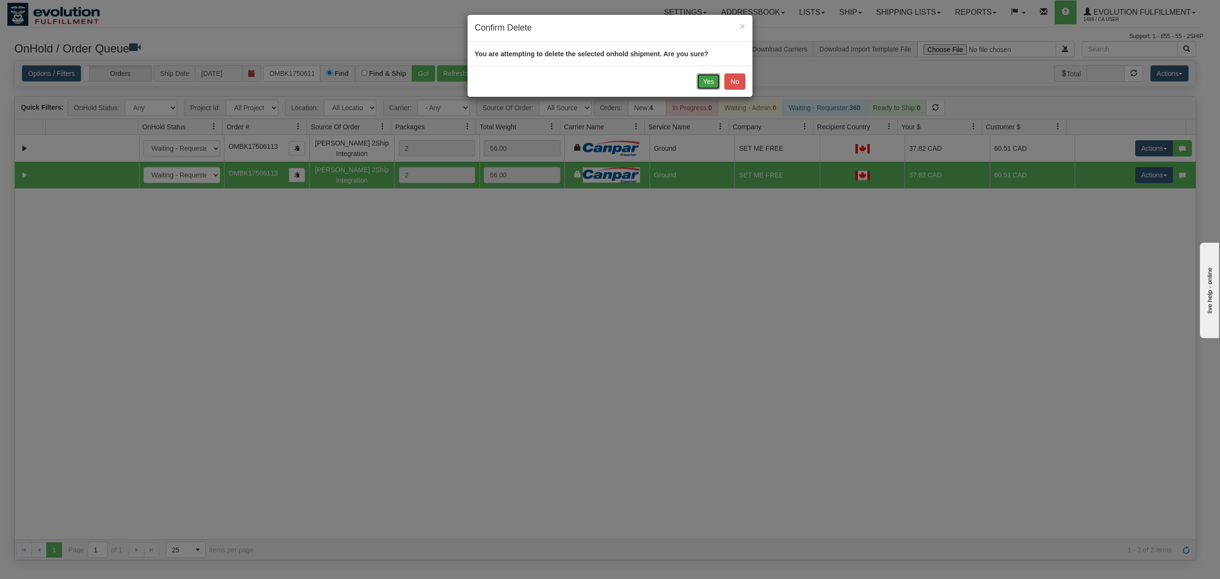
click at [708, 83] on button "Yes" at bounding box center [708, 81] width 23 height 16
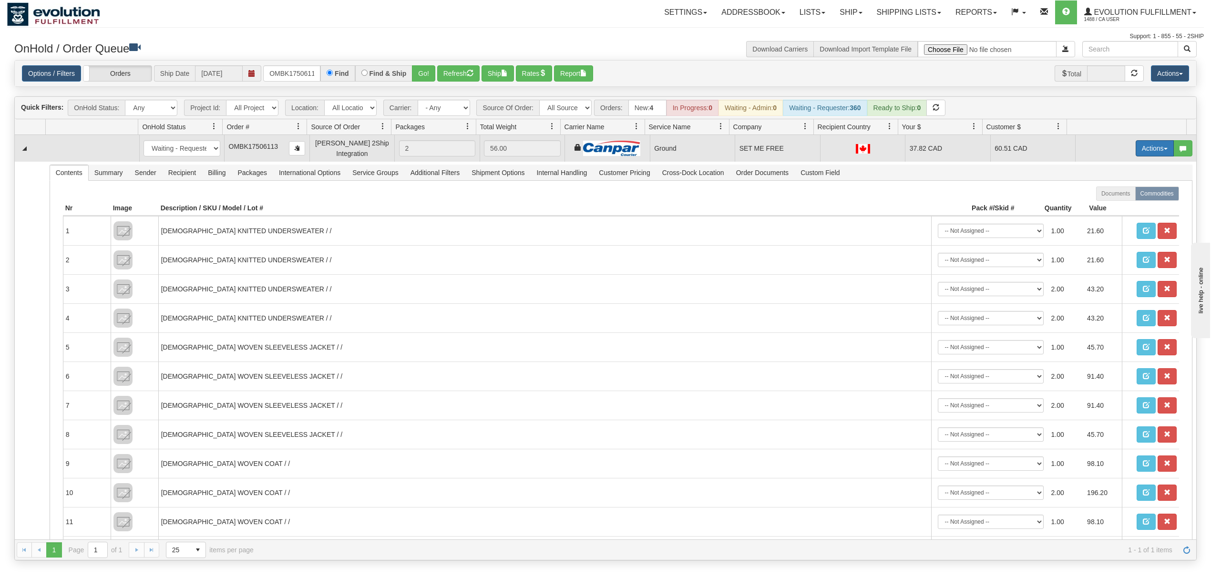
click at [1141, 142] on button "Actions" at bounding box center [1154, 148] width 38 height 16
click at [1106, 201] on span "Ship" at bounding box center [1116, 204] width 20 height 8
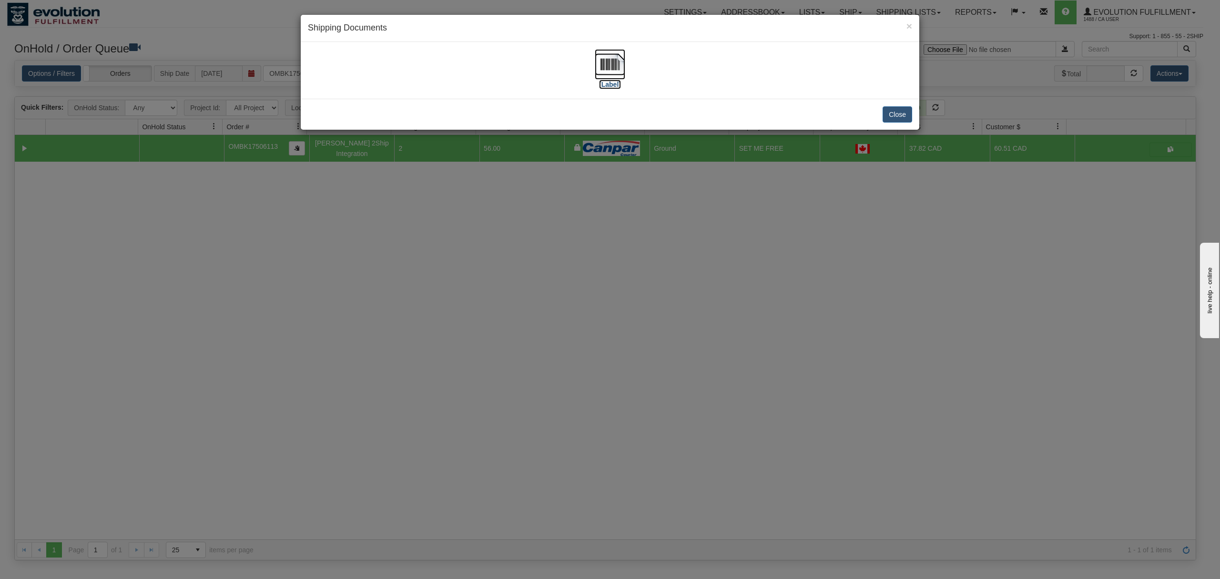
click at [612, 56] on img at bounding box center [610, 64] width 31 height 31
click at [900, 114] on button "Close" at bounding box center [898, 114] width 30 height 16
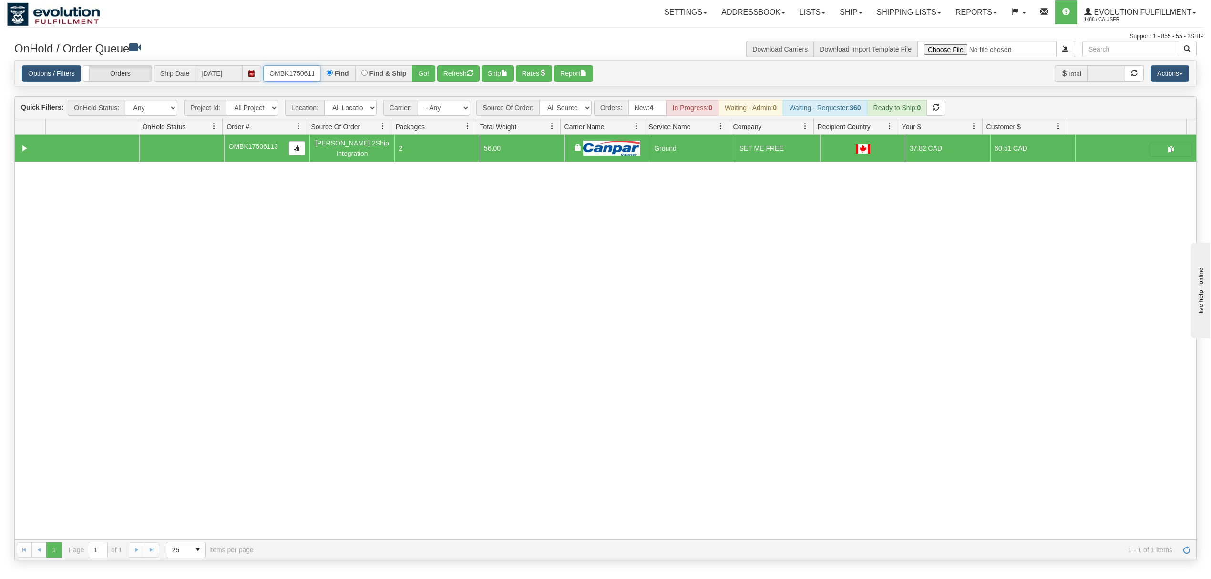
click at [288, 73] on input "OMBK17506113" at bounding box center [291, 73] width 57 height 16
click at [435, 72] on button "Go!" at bounding box center [423, 73] width 23 height 16
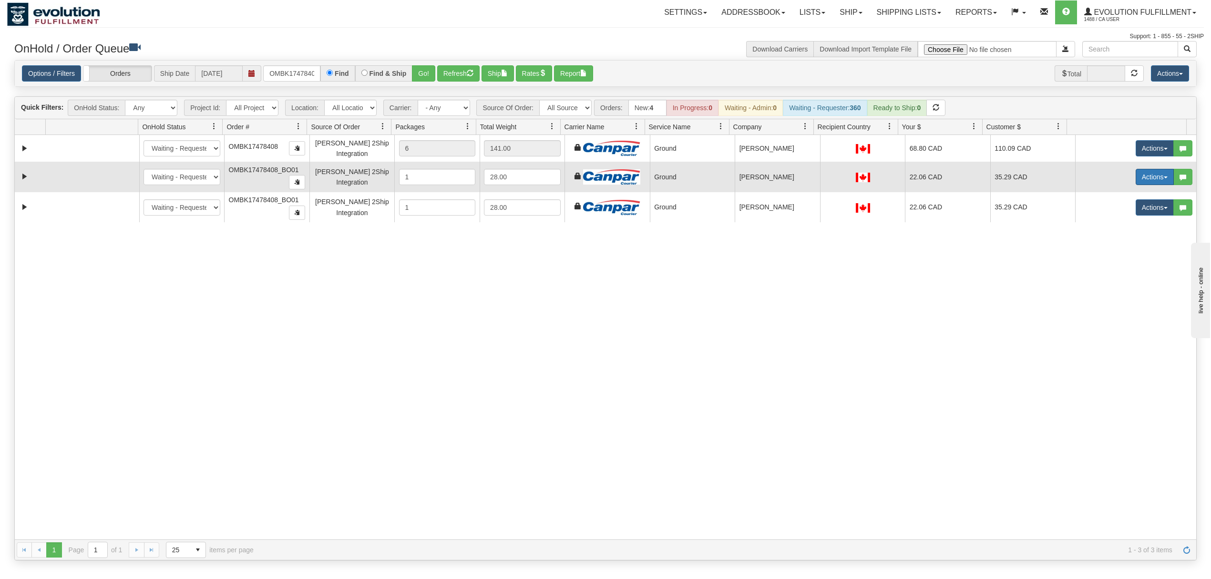
click at [1157, 177] on button "Actions" at bounding box center [1154, 177] width 38 height 16
click at [1106, 246] on span "Delete" at bounding box center [1119, 245] width 26 height 8
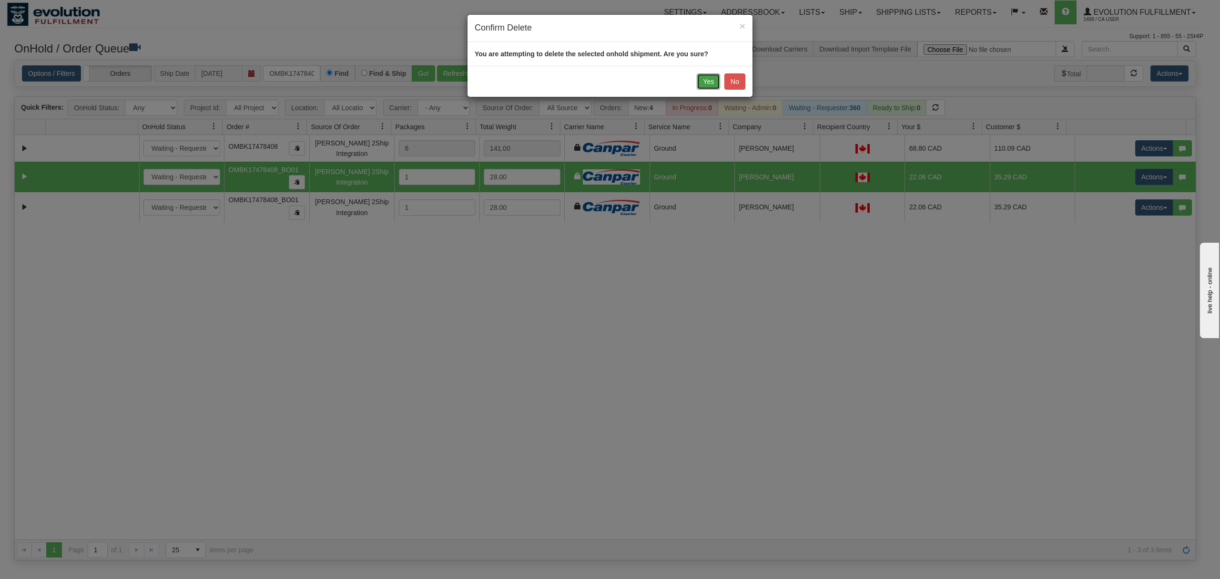
click at [709, 79] on button "Yes" at bounding box center [708, 81] width 23 height 16
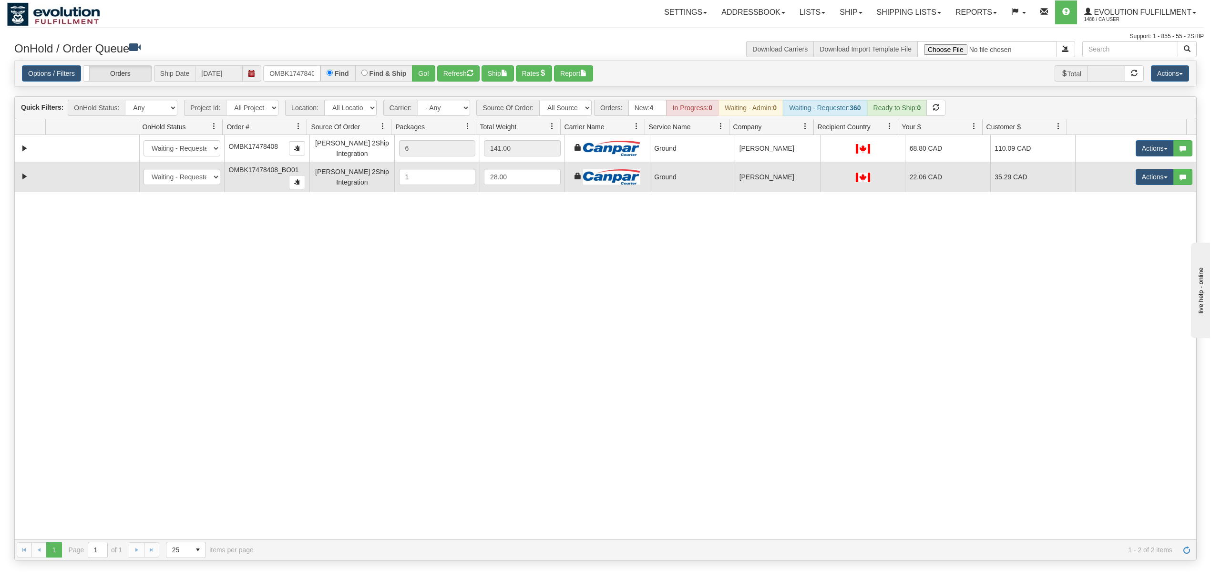
click at [1131, 191] on td "Actions Open Refresh Rates Rate All Services Ship Delete Edit Items" at bounding box center [1135, 177] width 121 height 31
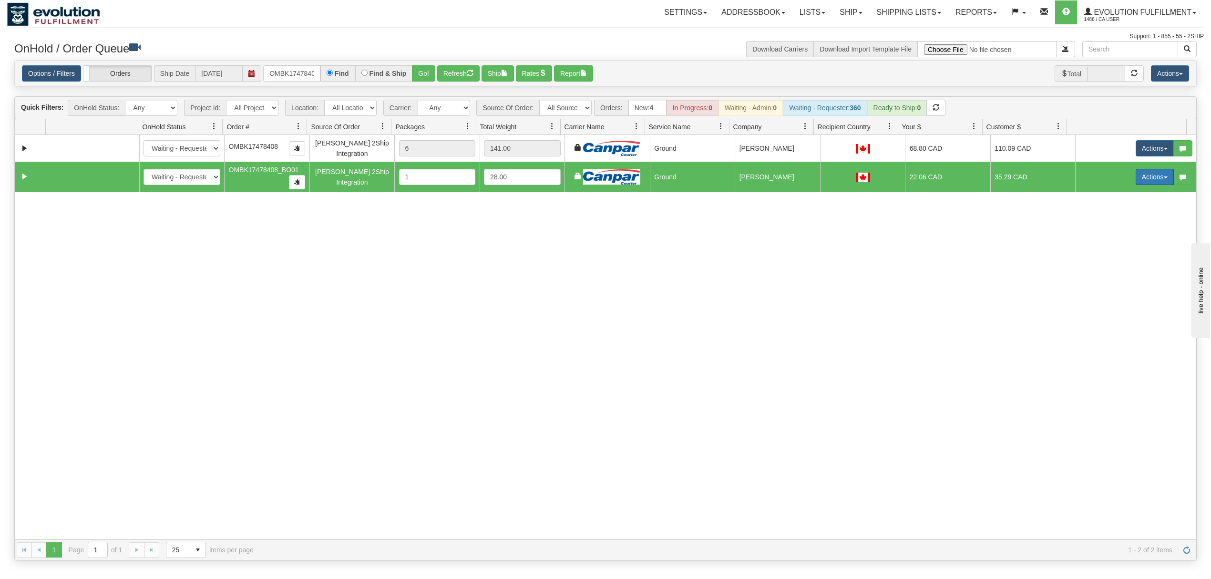
click at [1135, 183] on button "Actions" at bounding box center [1154, 177] width 38 height 16
click at [1106, 246] on span "Delete" at bounding box center [1119, 245] width 26 height 8
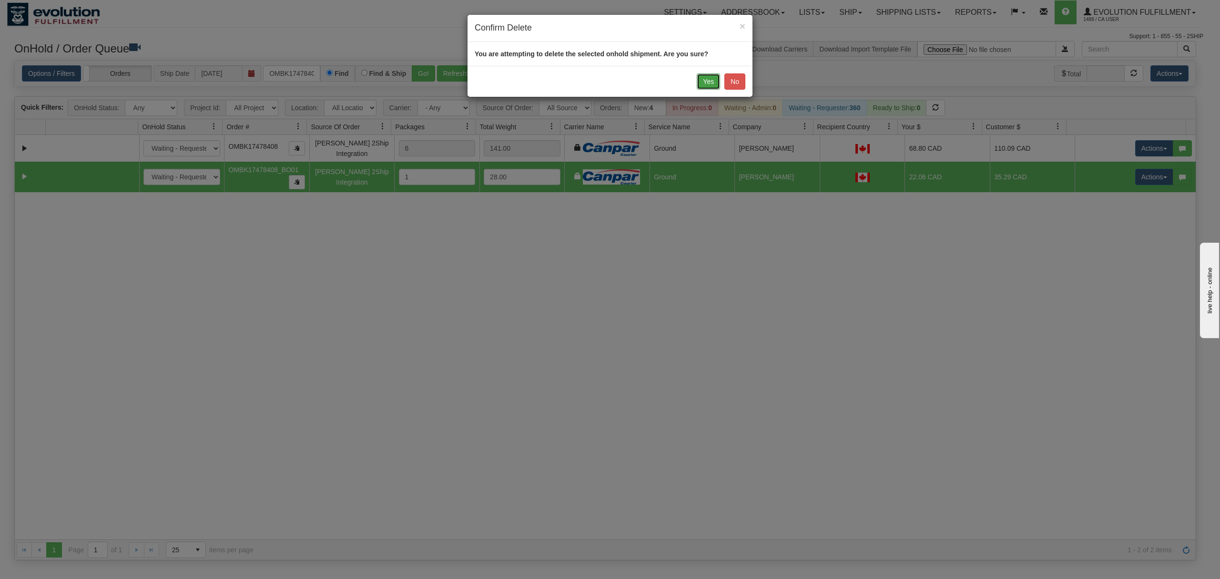
click at [712, 83] on button "Yes" at bounding box center [708, 81] width 23 height 16
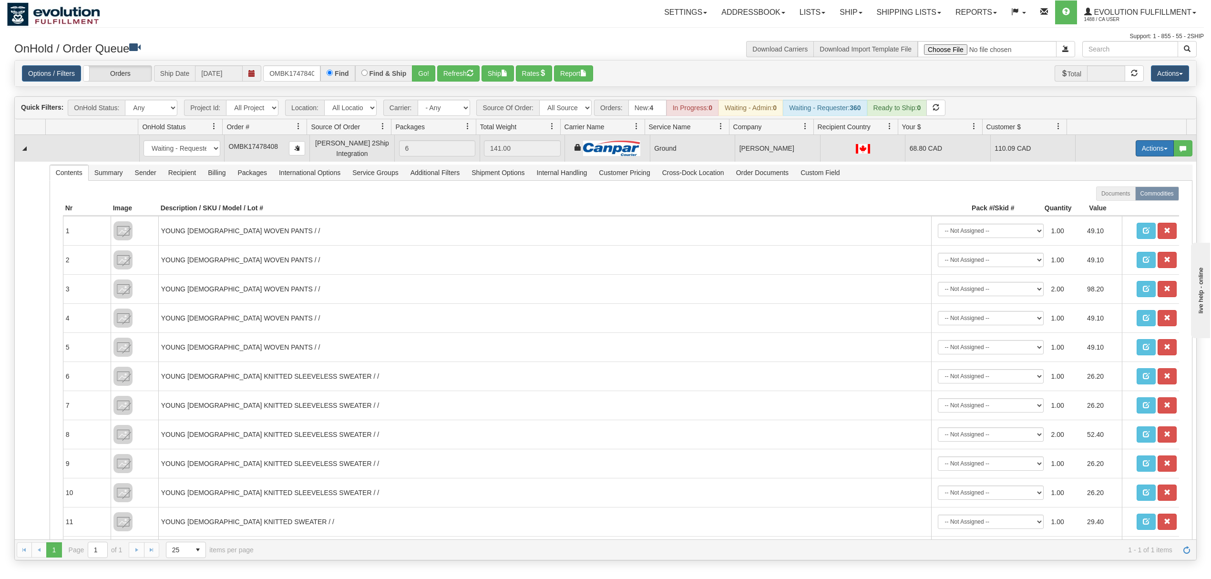
click at [1146, 146] on button "Actions" at bounding box center [1154, 148] width 38 height 16
click at [1106, 204] on span "Ship" at bounding box center [1116, 204] width 20 height 8
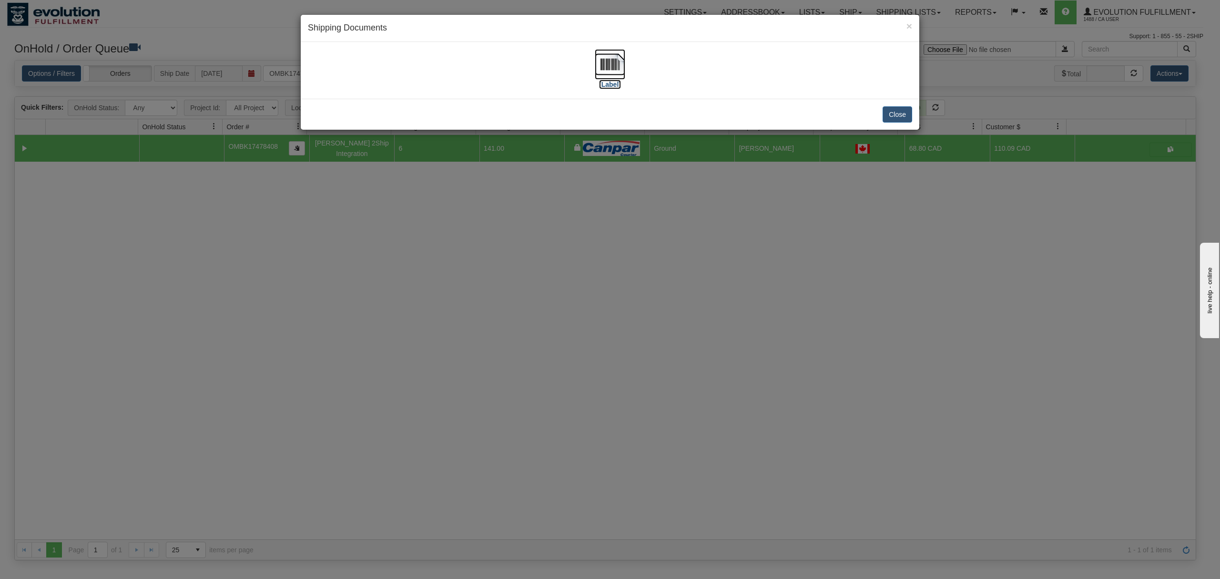
click at [609, 61] on img at bounding box center [610, 64] width 31 height 31
click at [904, 111] on button "Close" at bounding box center [898, 114] width 30 height 16
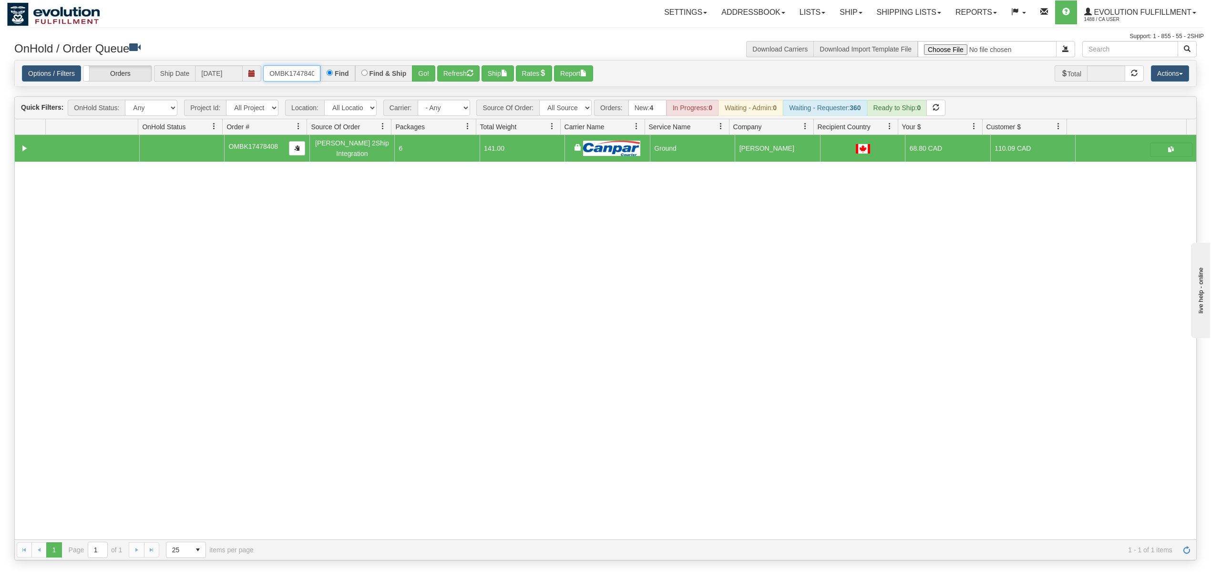
click at [289, 82] on input "OMBK17478408" at bounding box center [291, 73] width 57 height 16
click at [293, 81] on input "OMBK17478408" at bounding box center [291, 73] width 57 height 16
click at [310, 71] on input "OMBK17603681 BO02" at bounding box center [291, 73] width 57 height 16
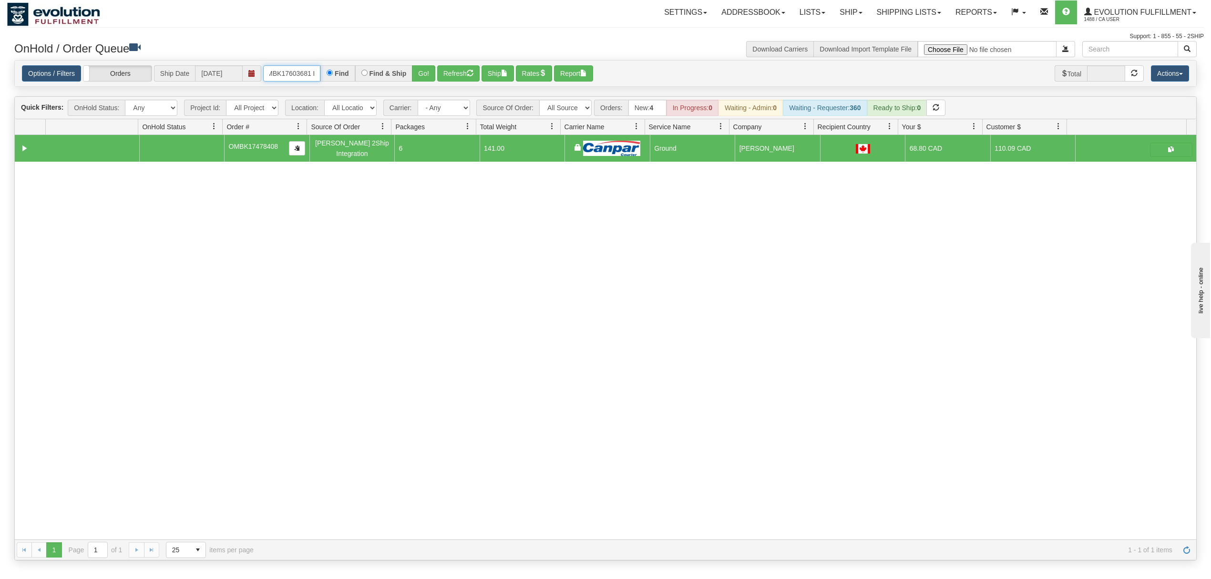
scroll to position [0, 12]
click at [426, 74] on button "Go!" at bounding box center [423, 73] width 23 height 16
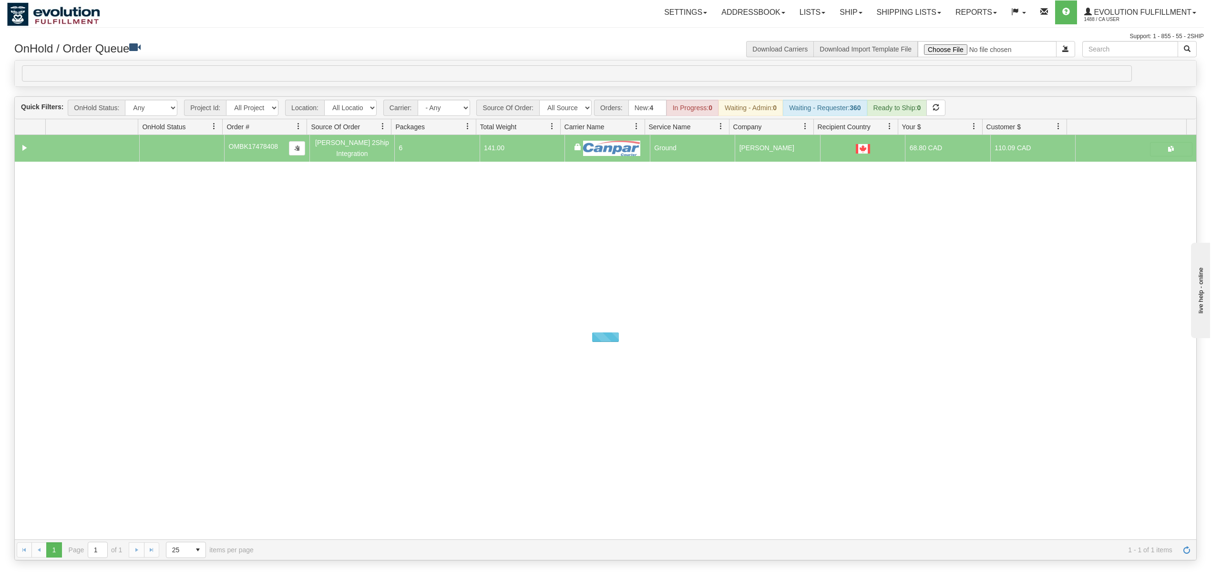
scroll to position [0, 0]
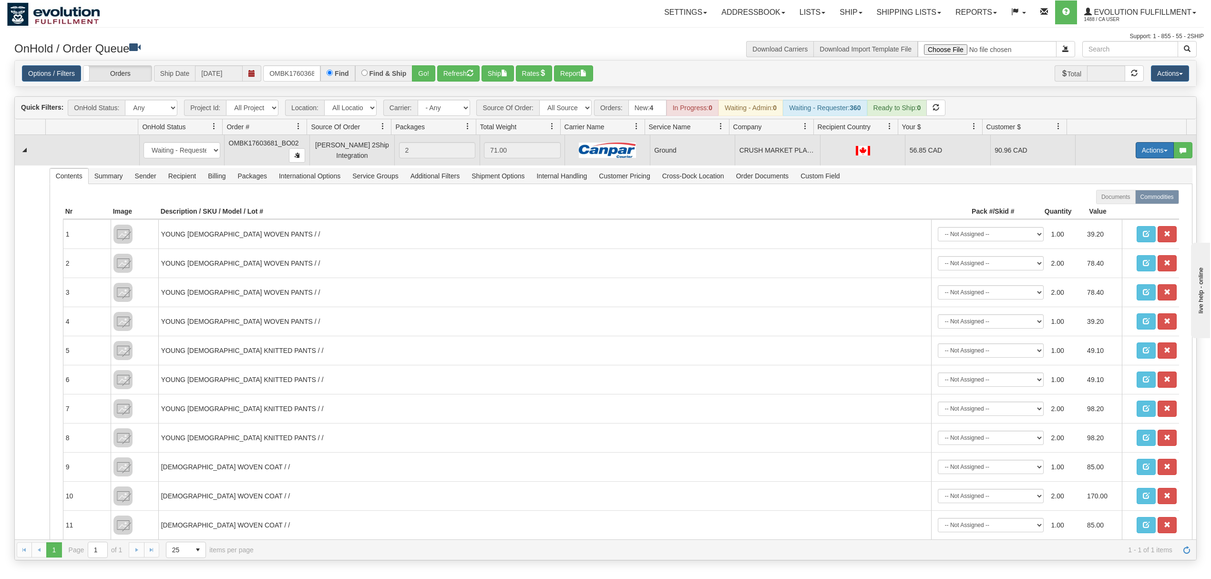
click at [1144, 149] on button "Actions" at bounding box center [1154, 150] width 38 height 16
click at [1112, 206] on span "Ship" at bounding box center [1116, 206] width 20 height 8
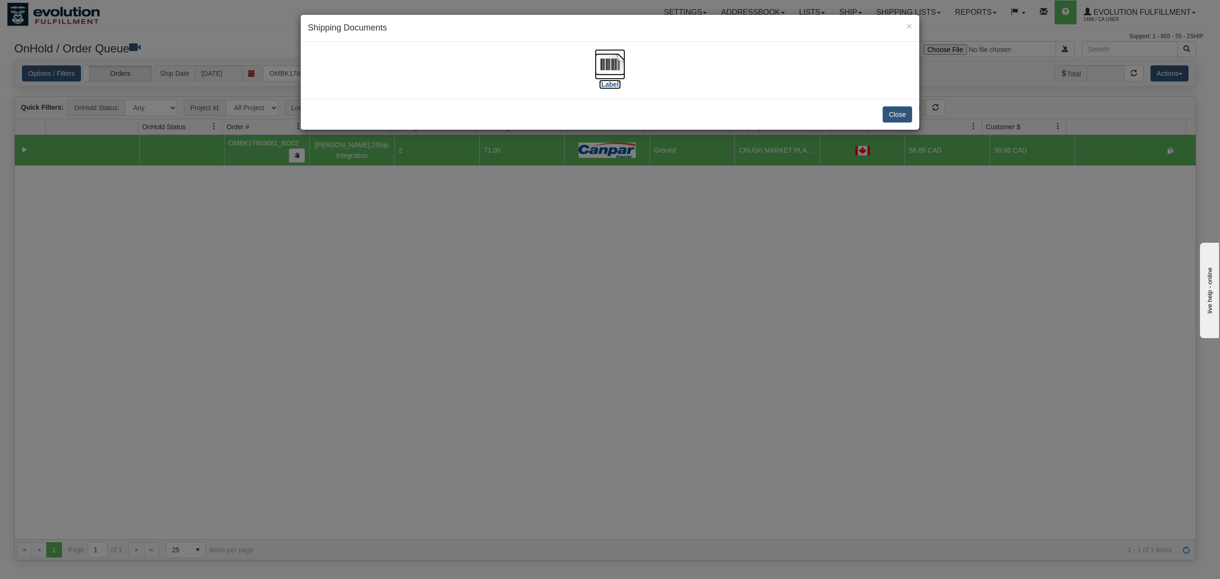
click at [609, 61] on img at bounding box center [610, 64] width 31 height 31
click at [908, 109] on button "Close" at bounding box center [898, 114] width 30 height 16
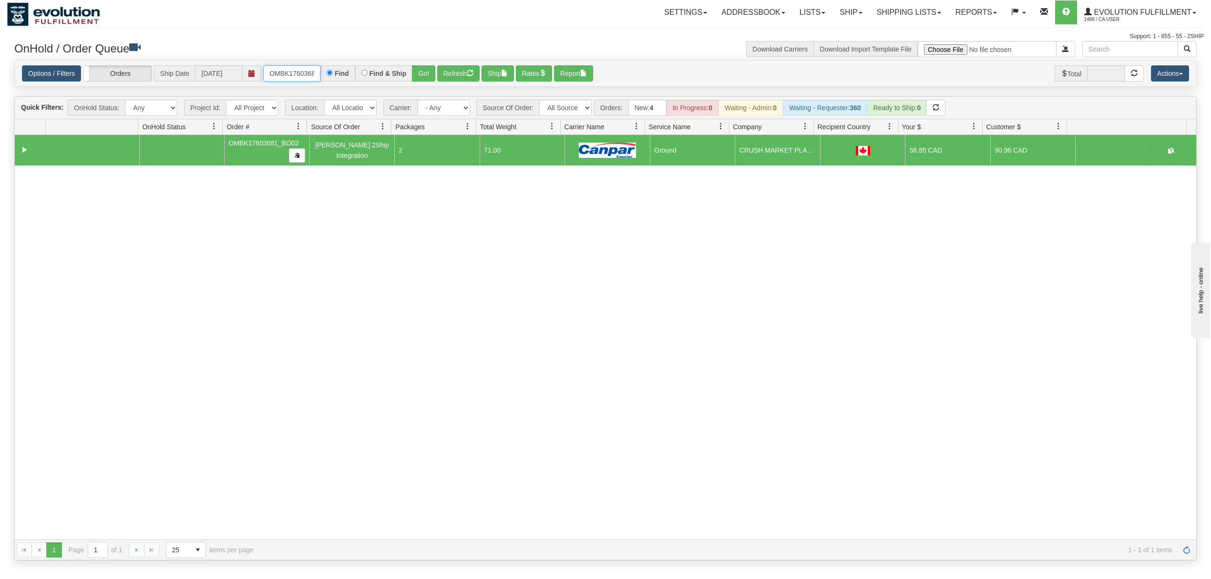
click at [301, 72] on input "OMBK17603681_BO02" at bounding box center [291, 73] width 57 height 16
click at [302, 72] on input "OMBK17603681_BO02" at bounding box center [291, 73] width 57 height 16
drag, startPoint x: 302, startPoint y: 72, endPoint x: 311, endPoint y: 71, distance: 9.6
click at [303, 72] on input "OMBK17603681_BO02" at bounding box center [291, 73] width 57 height 16
click at [300, 73] on input "OMBK17525771 BO02" at bounding box center [291, 73] width 57 height 16
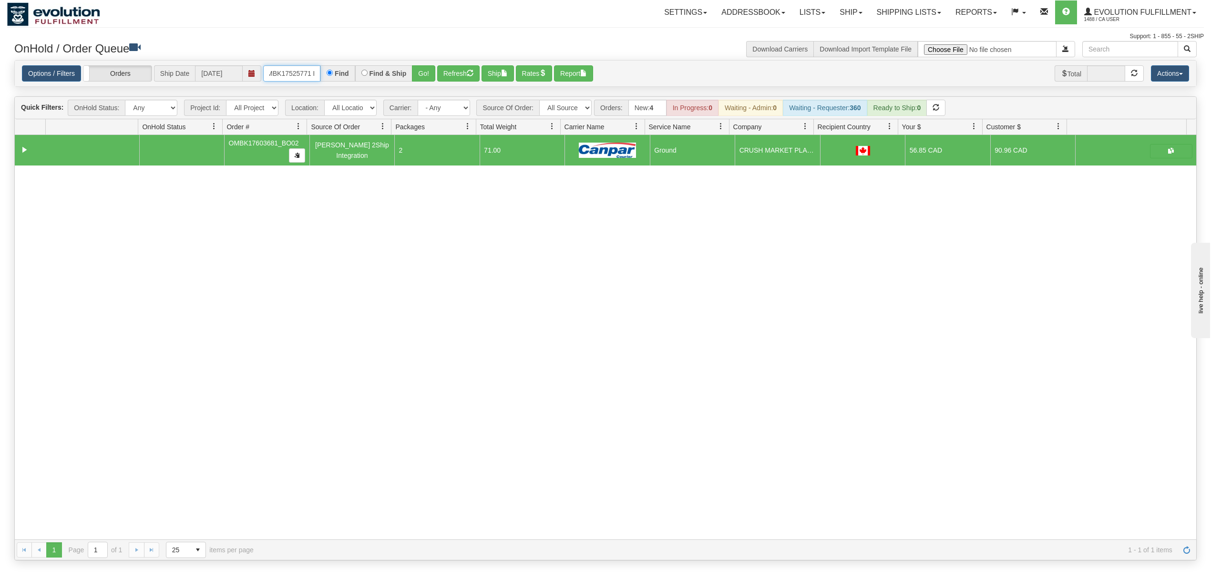
scroll to position [0, 12]
click at [431, 72] on button "Go!" at bounding box center [423, 73] width 23 height 16
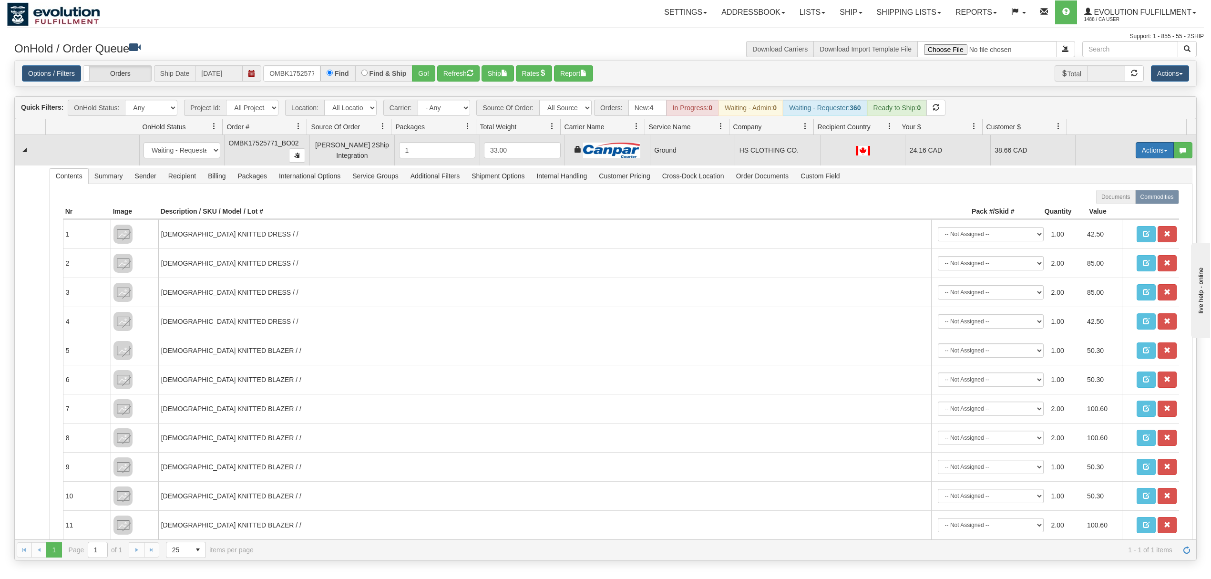
click at [1148, 146] on button "Actions" at bounding box center [1154, 150] width 38 height 16
click at [1106, 209] on span "Ship" at bounding box center [1116, 206] width 20 height 8
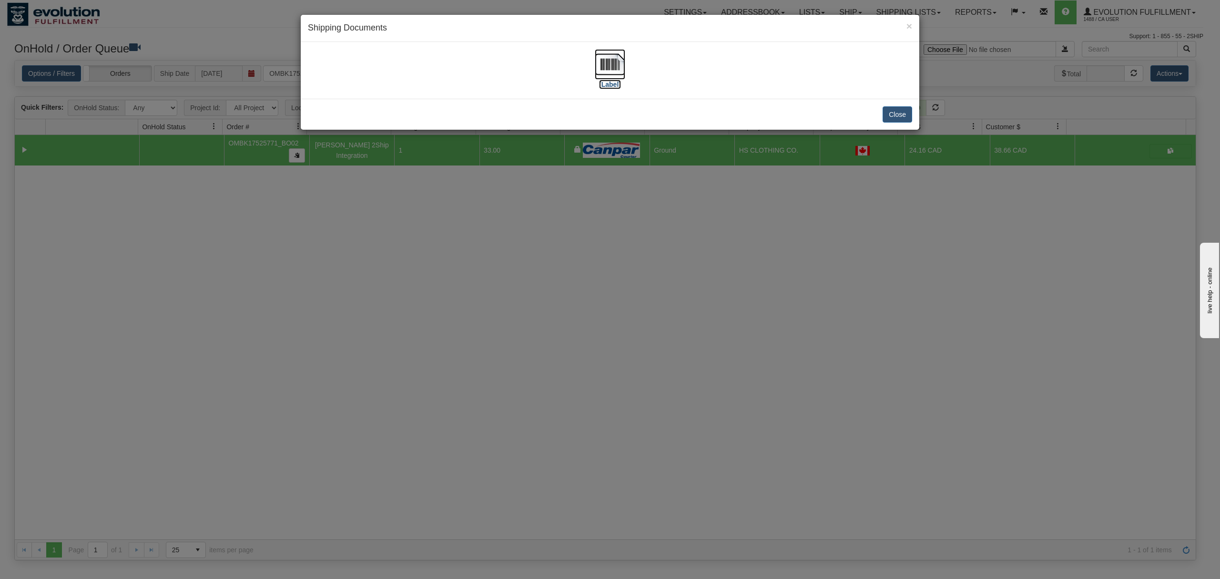
click at [611, 65] on img at bounding box center [610, 64] width 31 height 31
click at [910, 105] on div "Close" at bounding box center [610, 114] width 619 height 31
click at [897, 114] on button "Close" at bounding box center [898, 114] width 30 height 16
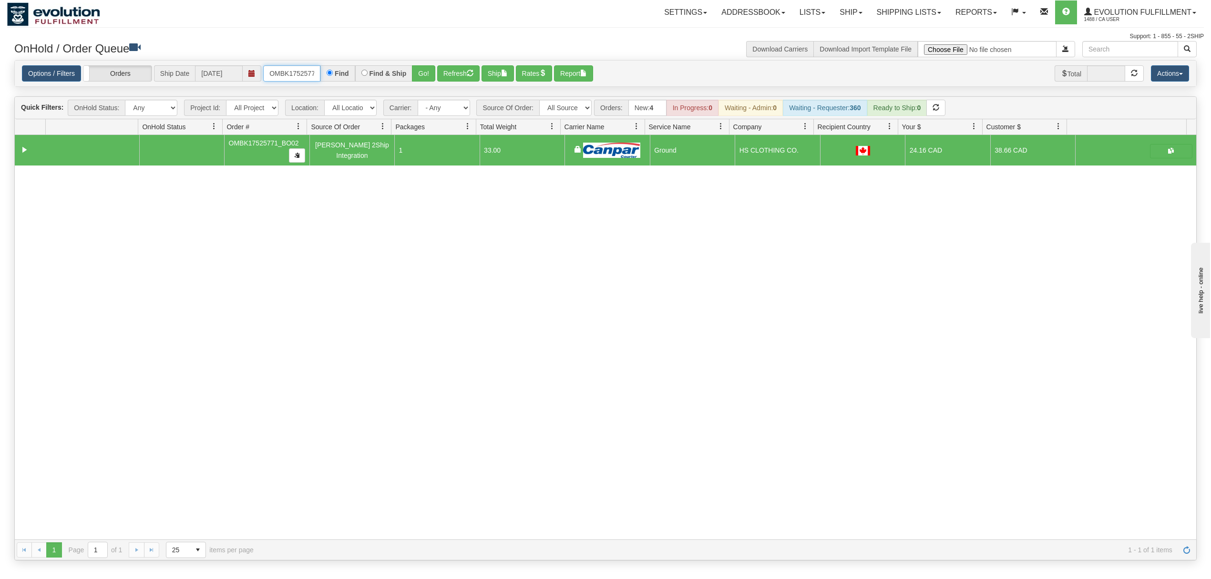
click at [289, 76] on input "OMBK17525771_BO02" at bounding box center [291, 73] width 57 height 16
click at [290, 76] on input "OMBK17525771_BO02" at bounding box center [291, 73] width 57 height 16
click at [305, 75] on input "OMBK17478407 BO03" at bounding box center [291, 73] width 57 height 16
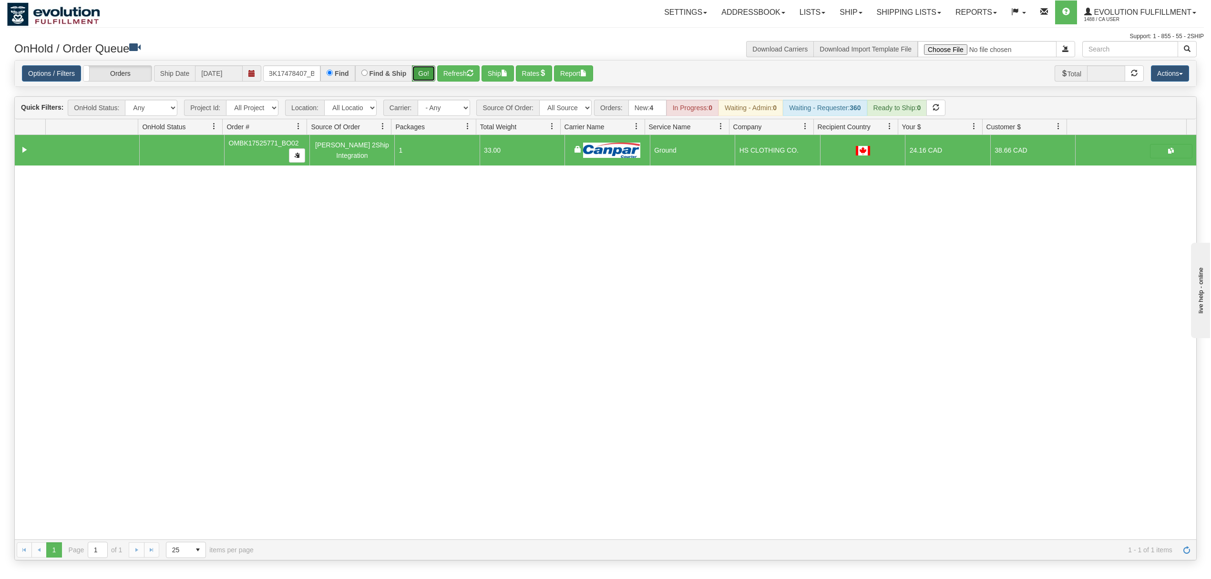
click at [426, 79] on button "Go!" at bounding box center [423, 73] width 23 height 16
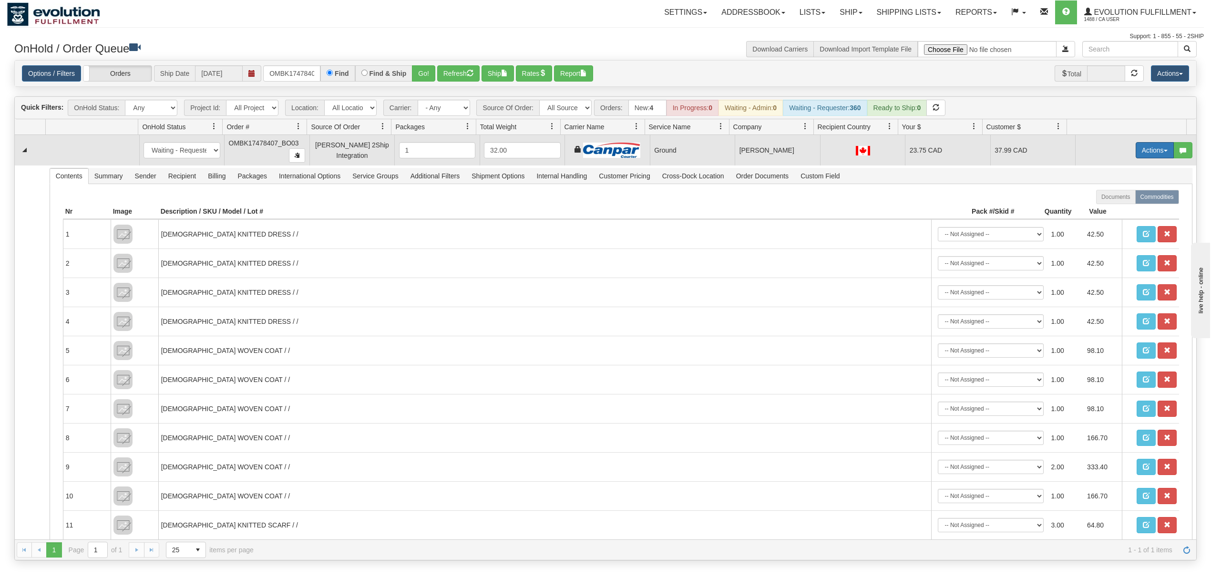
click at [1138, 158] on button "Actions" at bounding box center [1154, 150] width 38 height 16
click at [1106, 208] on span "Ship" at bounding box center [1116, 206] width 20 height 8
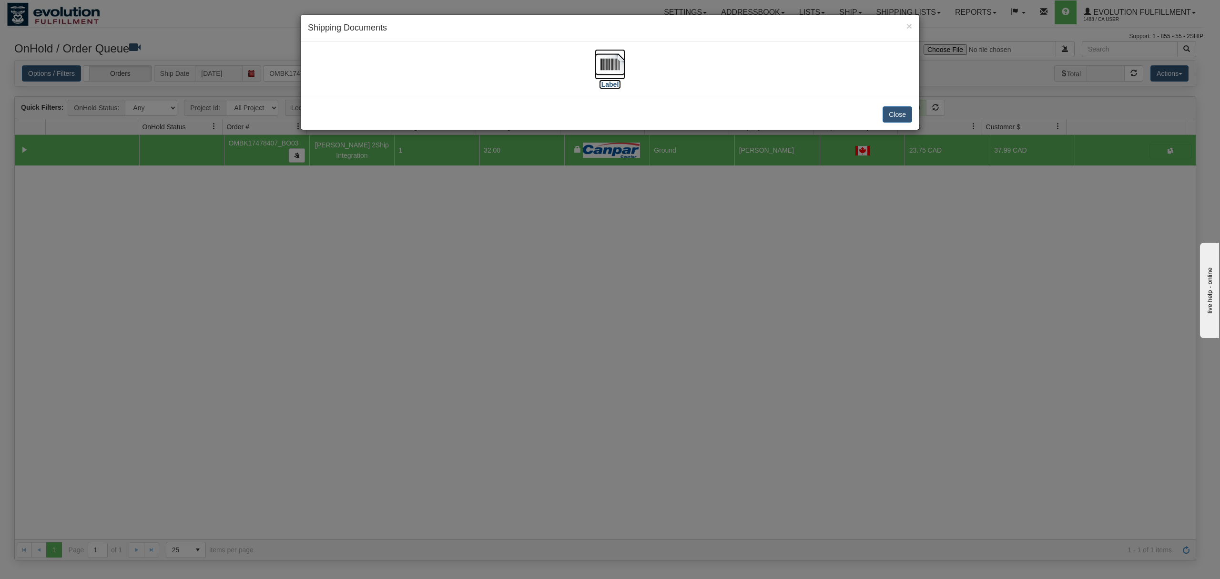
click at [611, 64] on img at bounding box center [610, 64] width 31 height 31
click at [898, 107] on button "Close" at bounding box center [898, 114] width 30 height 16
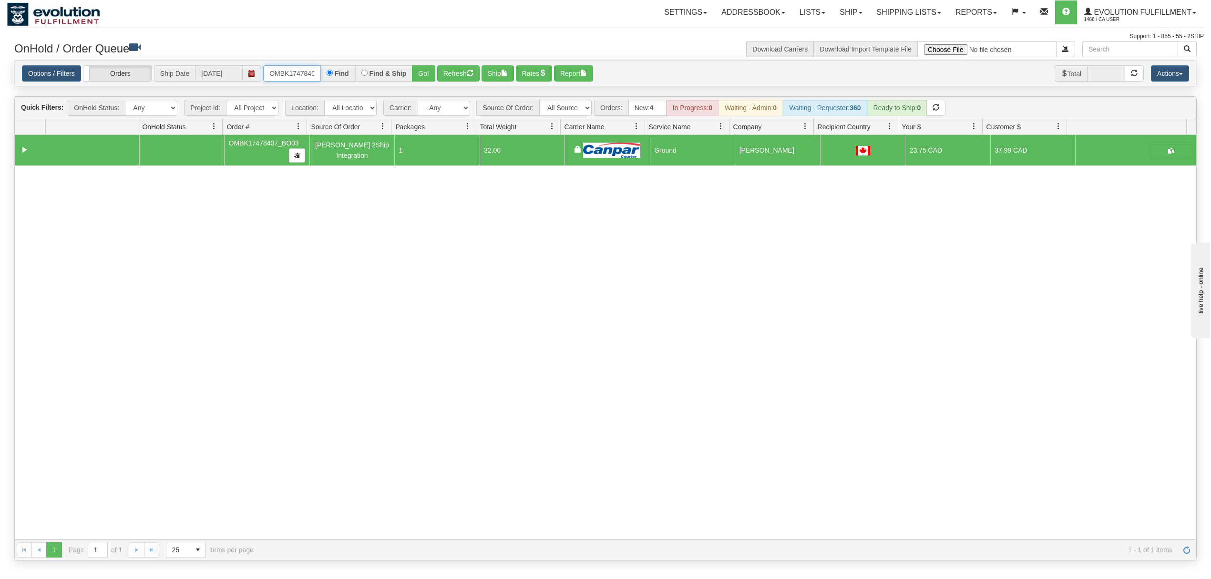
click at [290, 68] on input "OMBK17478407_BO03" at bounding box center [291, 73] width 57 height 16
click at [286, 75] on input "OMBK17645226 BO02" at bounding box center [291, 73] width 57 height 16
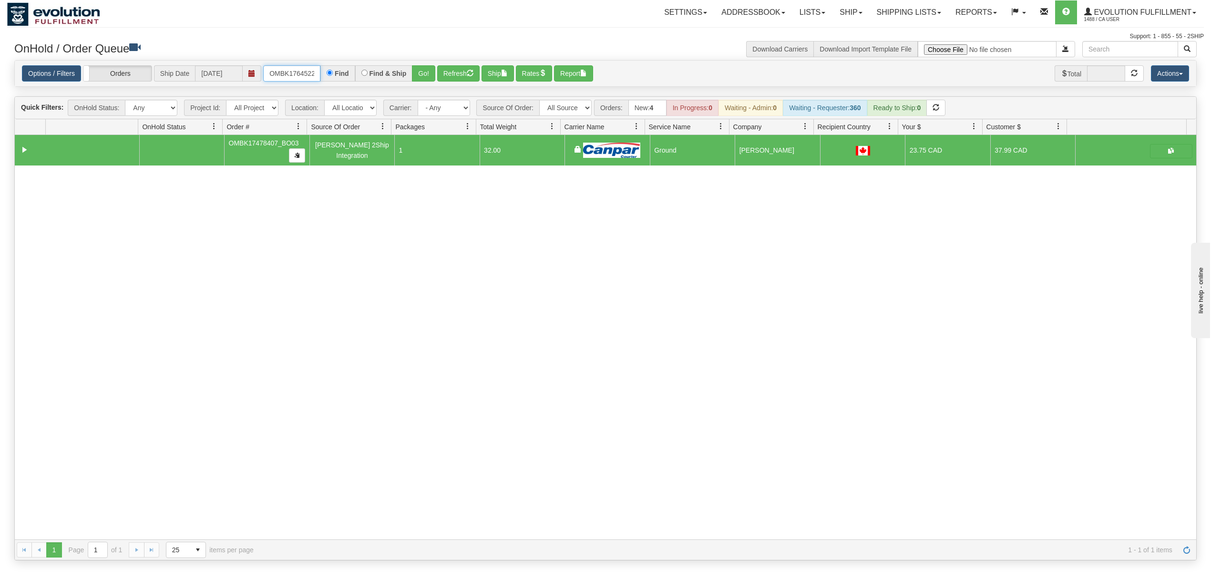
click at [286, 75] on input "OMBK17645226 BO02" at bounding box center [291, 73] width 57 height 16
click at [289, 75] on input "OMBK17645226 BO02" at bounding box center [291, 73] width 57 height 16
click at [330, 56] on div "OnHold / Order Queue" at bounding box center [306, 50] width 598 height 19
click at [294, 79] on input "OMBK17645226 BO02" at bounding box center [291, 73] width 57 height 16
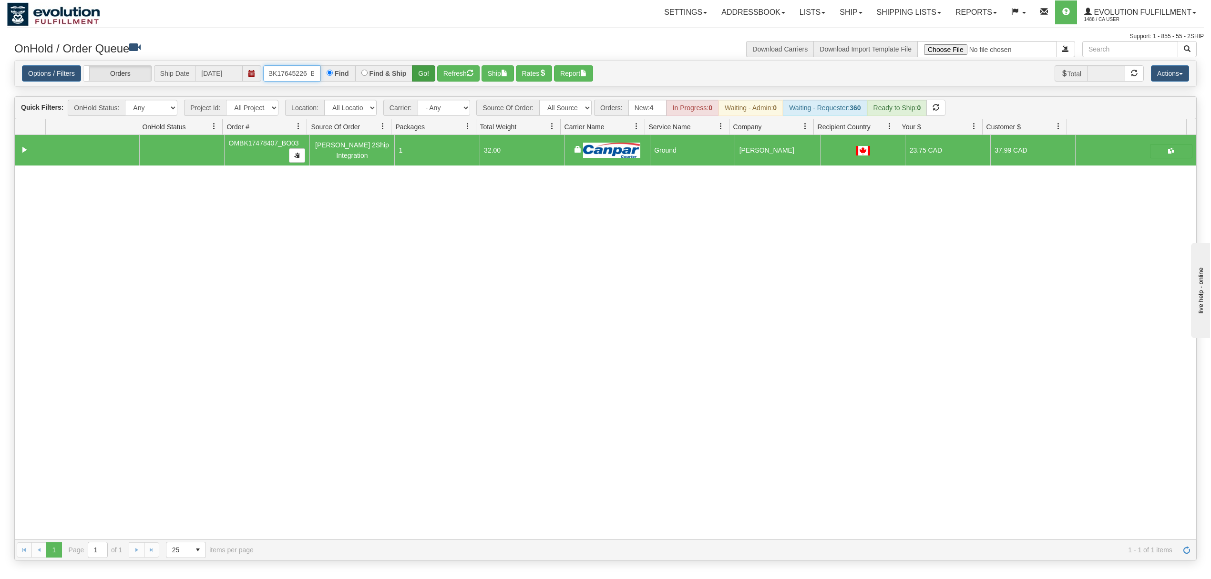
type input "OMBK17645226_BO02"
click at [424, 71] on button "Go!" at bounding box center [423, 73] width 23 height 16
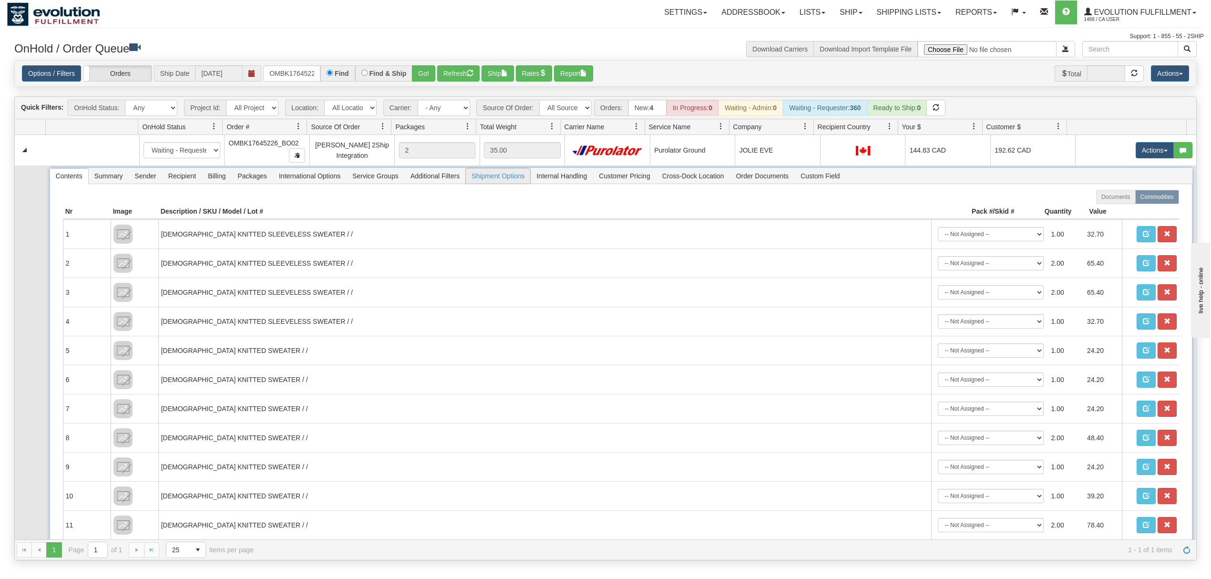
click at [500, 180] on span "Shipment Options" at bounding box center [498, 175] width 64 height 15
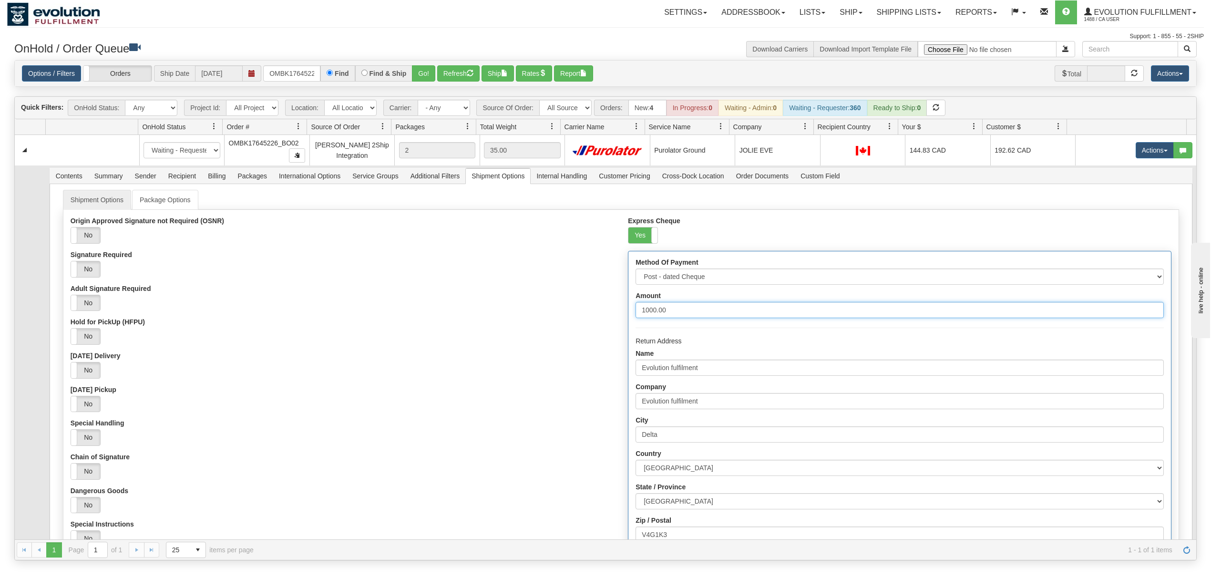
drag, startPoint x: 681, startPoint y: 313, endPoint x: 592, endPoint y: 316, distance: 88.7
click at [592, 316] on div "Origin Approved Signature not Required (OSNR) Yes No Signature Required Yes No …" at bounding box center [620, 439] width 1115 height 445
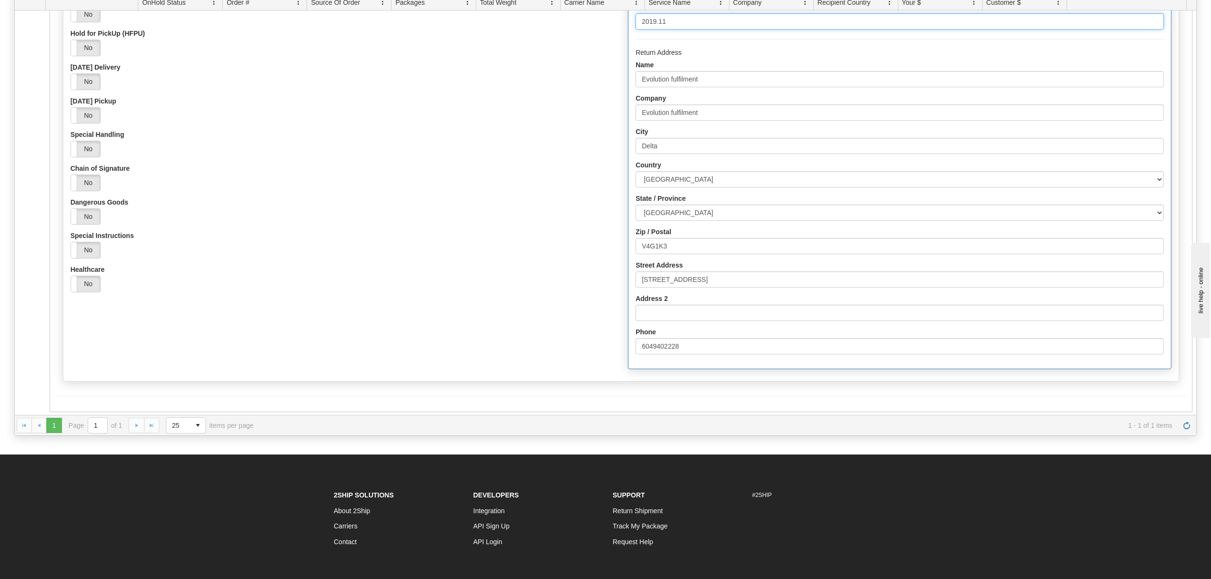
scroll to position [127, 0]
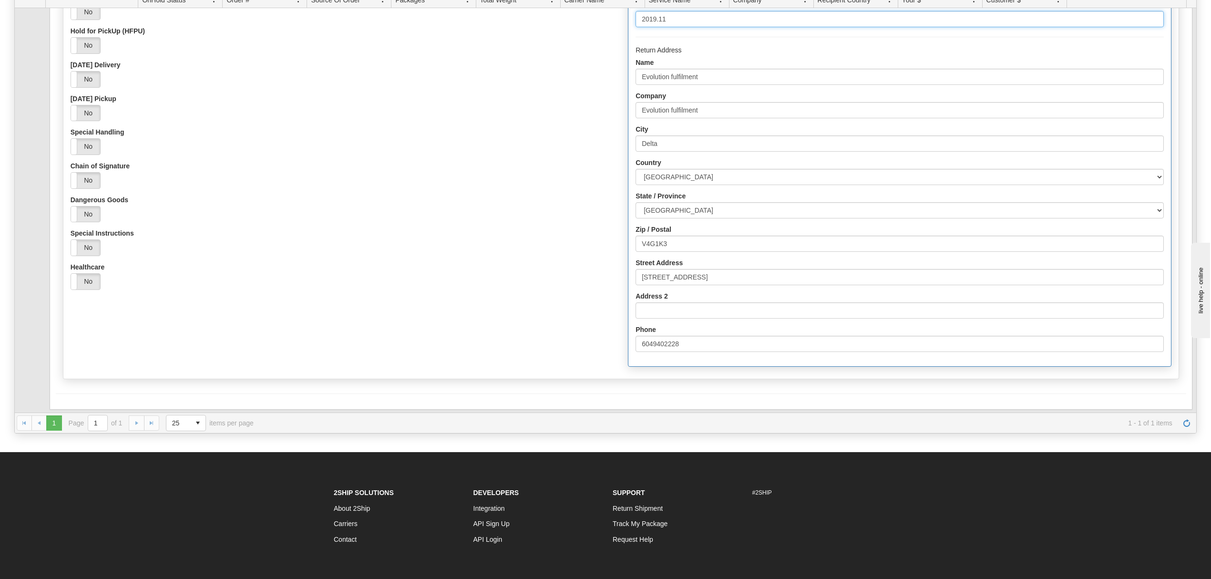
type input "2019.11"
click at [153, 382] on div "Shipment Options Package Options Origin Approved Signature not Required (OSNR) …" at bounding box center [621, 139] width 1130 height 485
click at [67, 406] on button "Save" at bounding box center [70, 409] width 28 height 16
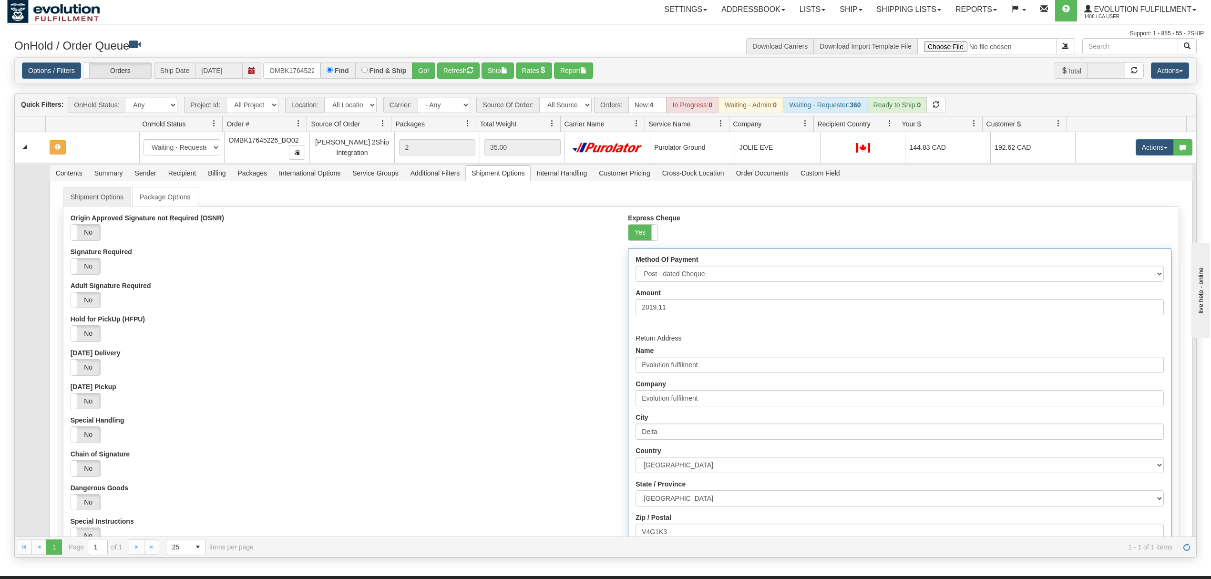
scroll to position [0, 0]
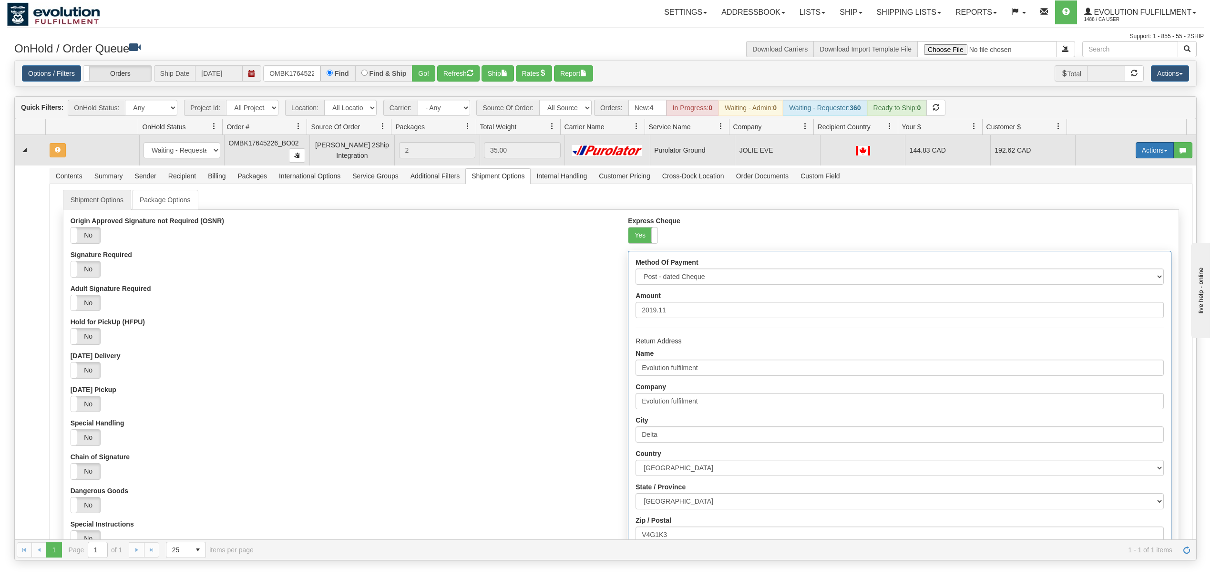
click at [1137, 153] on button "Actions" at bounding box center [1154, 150] width 38 height 16
click at [1106, 204] on span "Ship" at bounding box center [1116, 206] width 20 height 8
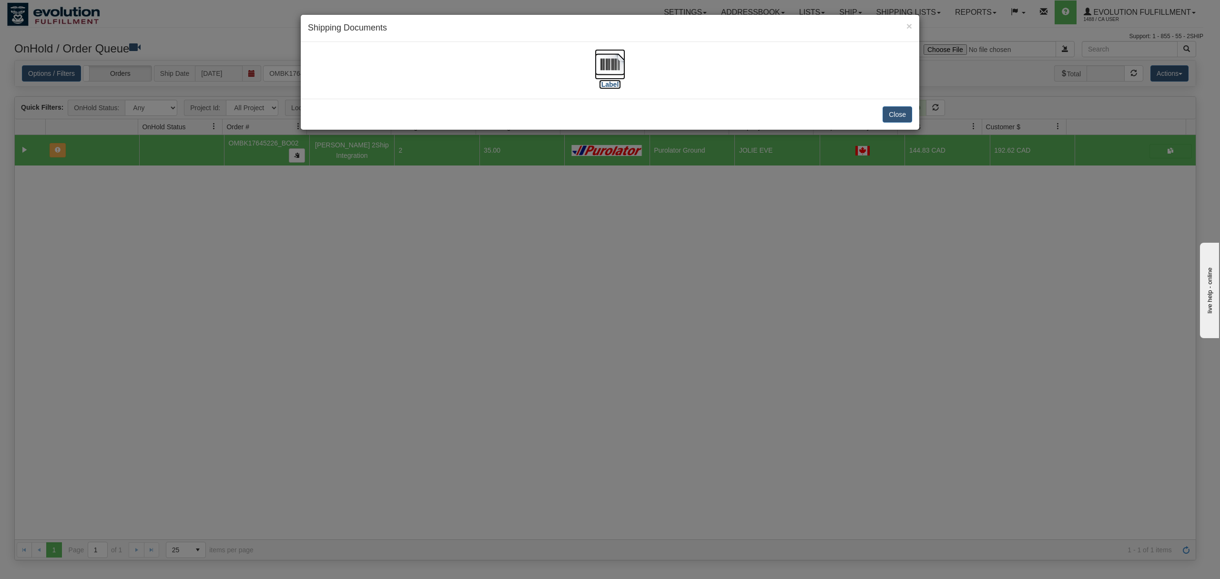
click at [623, 66] on img at bounding box center [610, 64] width 31 height 31
click at [896, 118] on button "Close" at bounding box center [898, 114] width 30 height 16
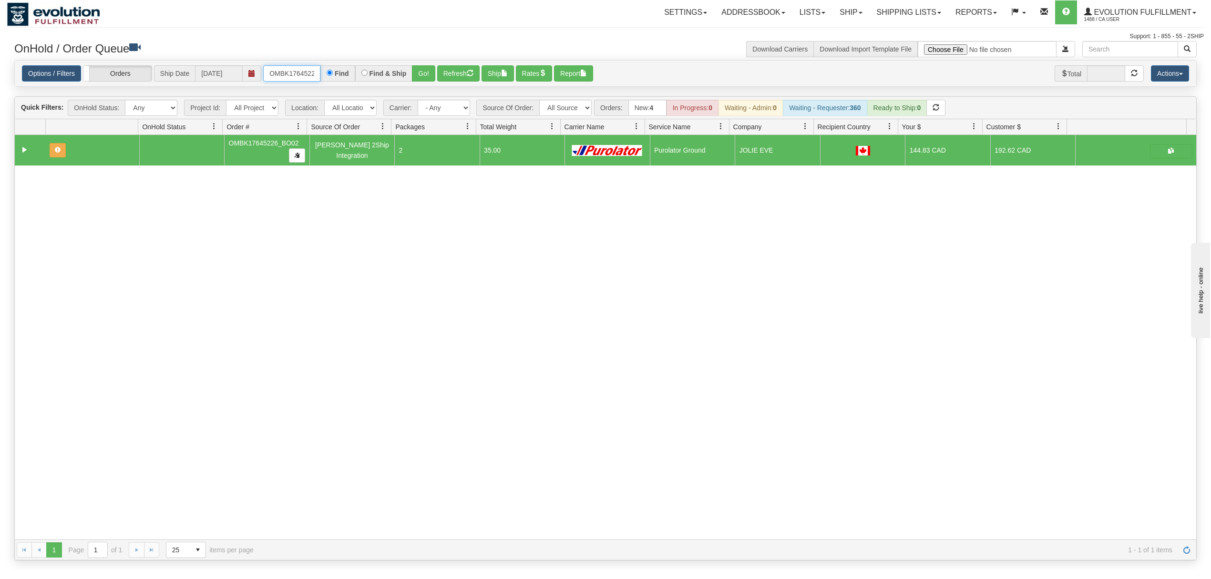
click at [269, 68] on input "OMBK17645226_BO02" at bounding box center [291, 73] width 57 height 16
click at [275, 69] on input "OMBK17645226_BO02" at bounding box center [291, 73] width 57 height 16
type input "OTOFRE1239-1"
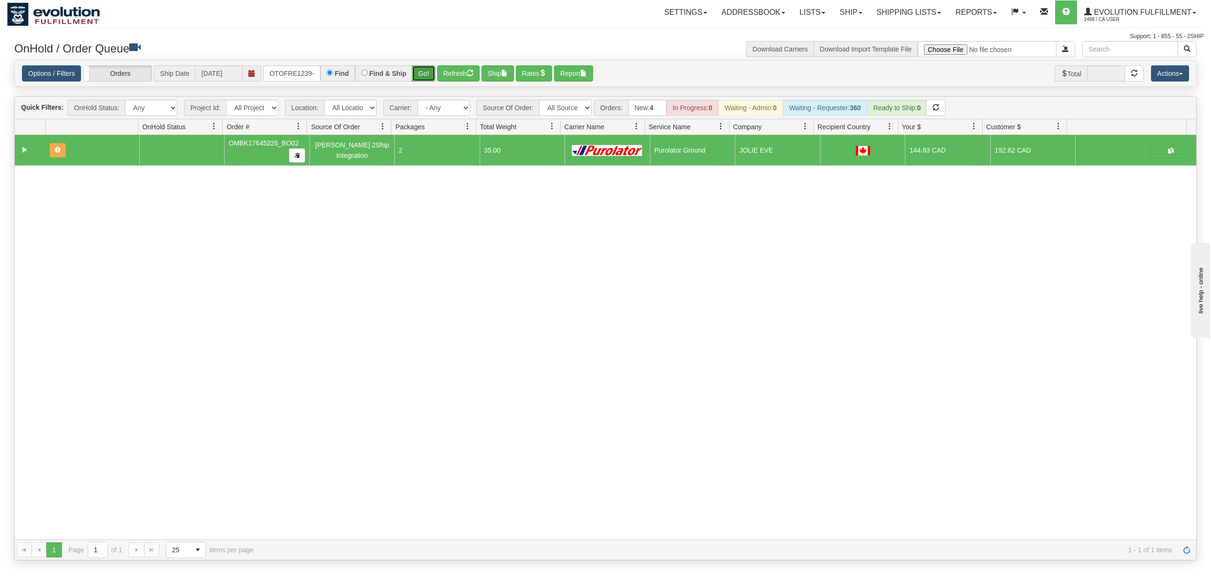
click at [429, 75] on button "Go!" at bounding box center [423, 73] width 23 height 16
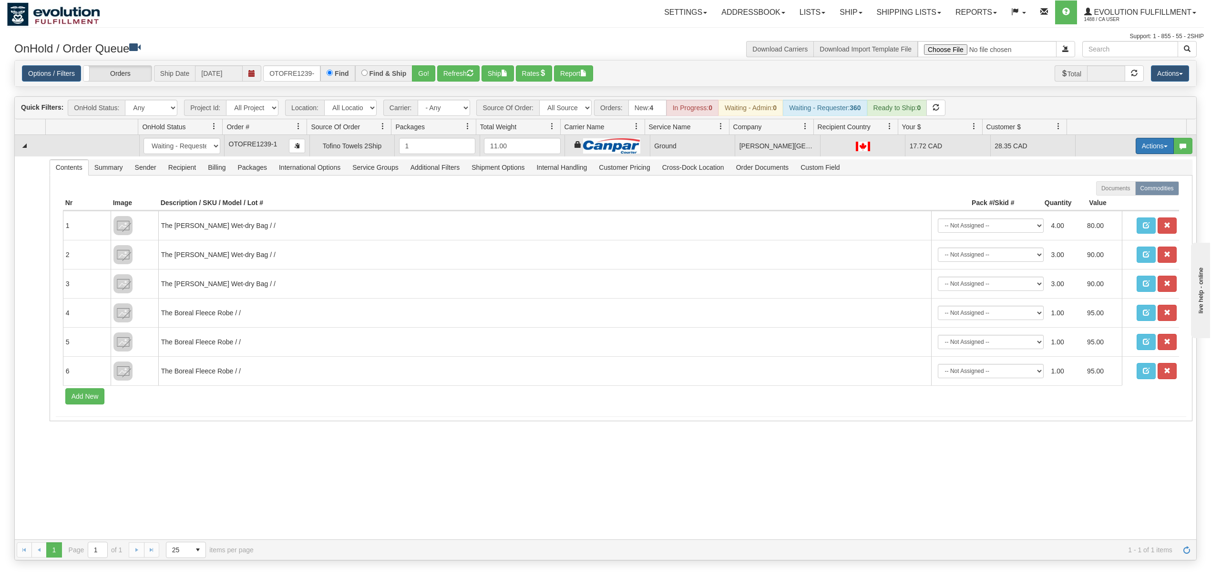
click at [1137, 147] on button "Actions" at bounding box center [1154, 146] width 38 height 16
click at [1112, 201] on span "Ship" at bounding box center [1116, 201] width 20 height 8
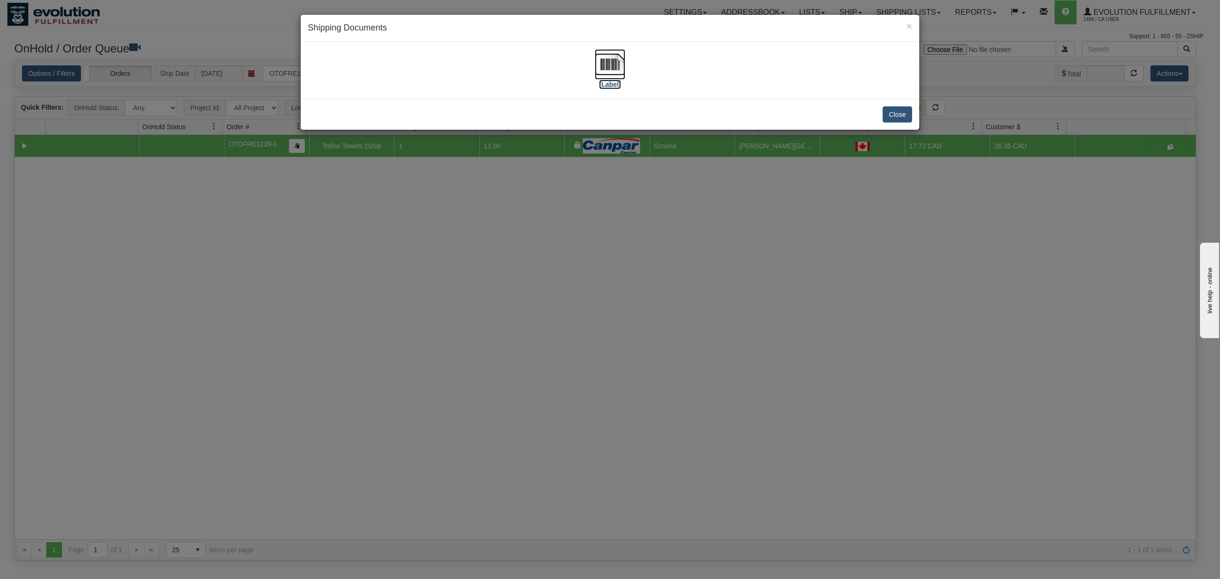
click at [606, 63] on img at bounding box center [610, 64] width 31 height 31
click at [902, 112] on button "Close" at bounding box center [898, 114] width 30 height 16
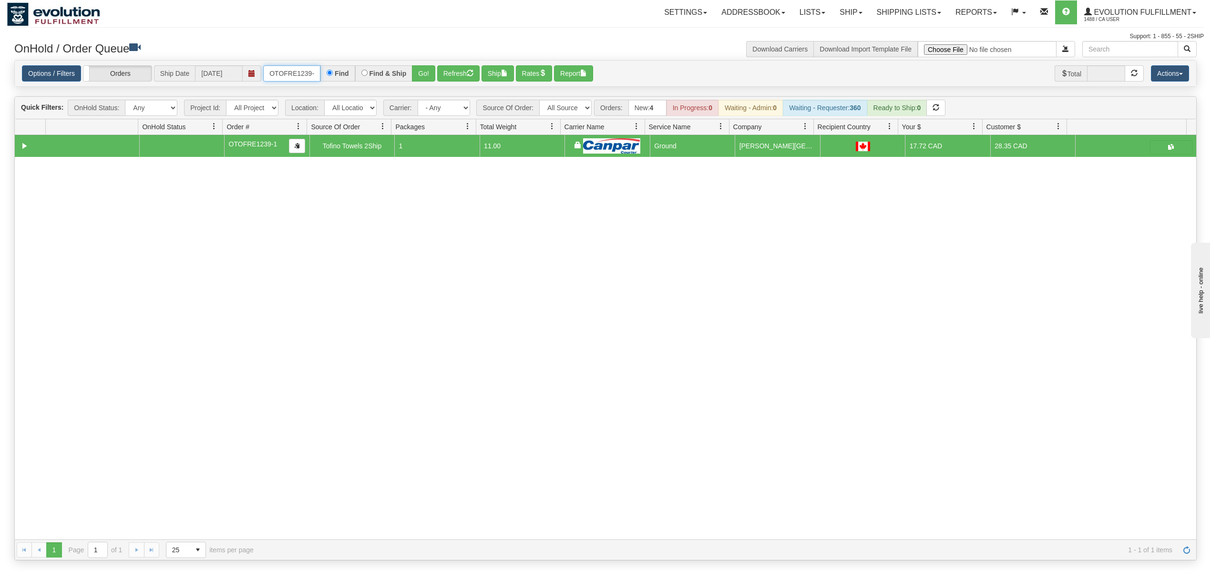
click at [303, 71] on input "OTOFRE1239-1" at bounding box center [291, 73] width 57 height 16
click at [304, 71] on input "OTOFRE1239-1" at bounding box center [291, 73] width 57 height 16
type input "OGF317384922"
click at [422, 76] on button "Go!" at bounding box center [423, 73] width 23 height 16
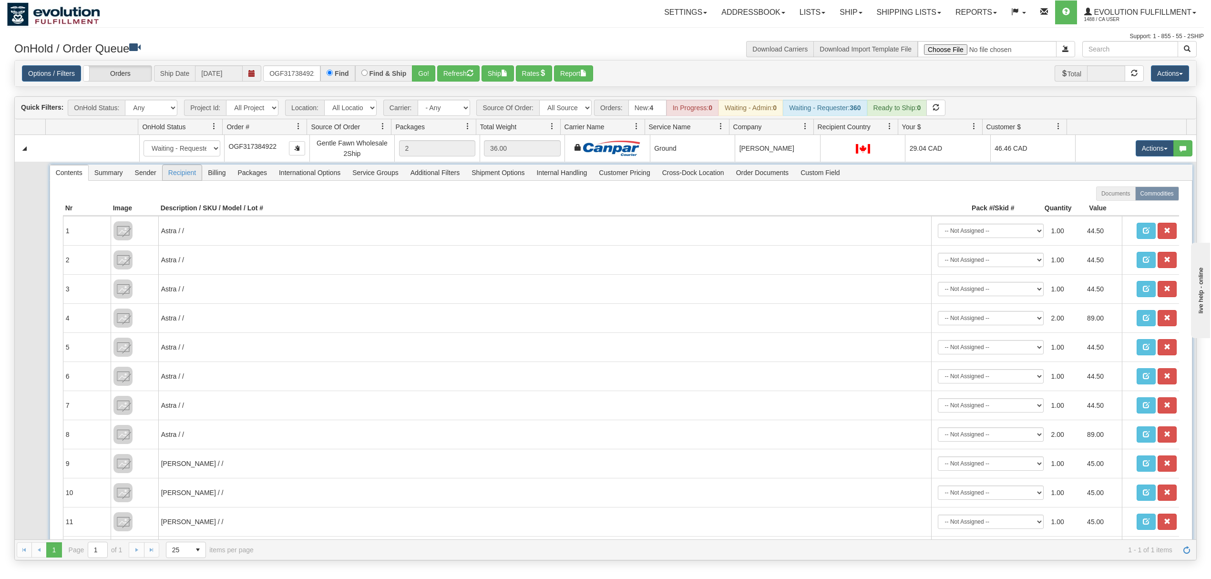
click at [189, 174] on span "Recipient" at bounding box center [182, 172] width 39 height 15
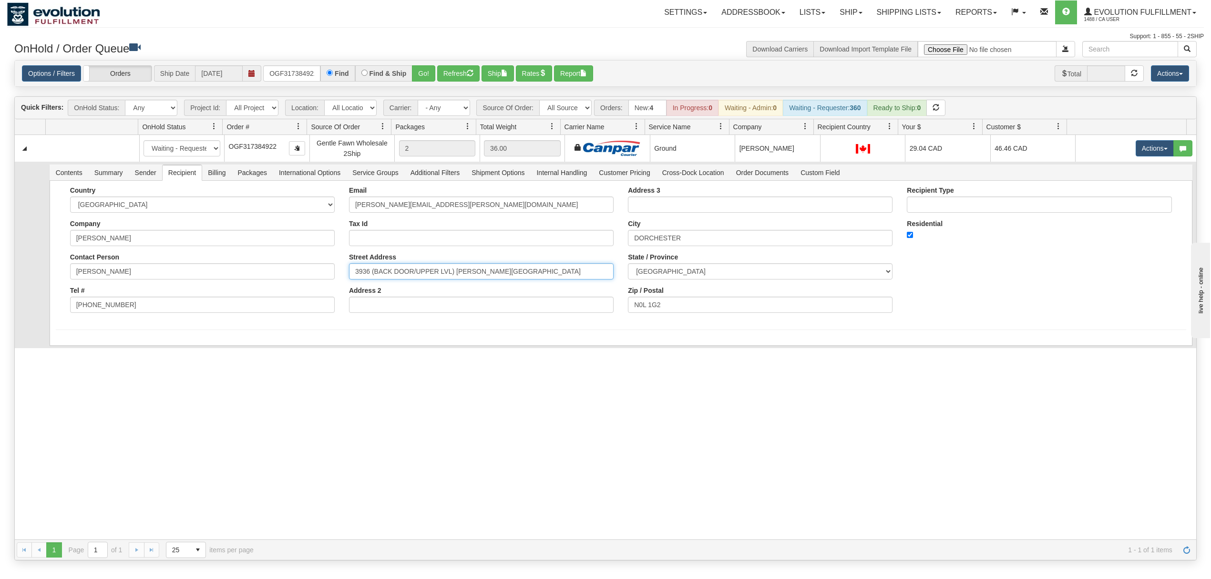
drag, startPoint x: 455, startPoint y: 278, endPoint x: 255, endPoint y: 284, distance: 199.3
click at [255, 284] on div "Country AFGHANISTAN ALAND ISLANDS ALBANIA ALGERIA AMERICAN SAMOA ANDORRA ANGOLA…" at bounding box center [621, 252] width 1130 height 133
type input "3866 HAMILTON RD (MAIN LVL)"
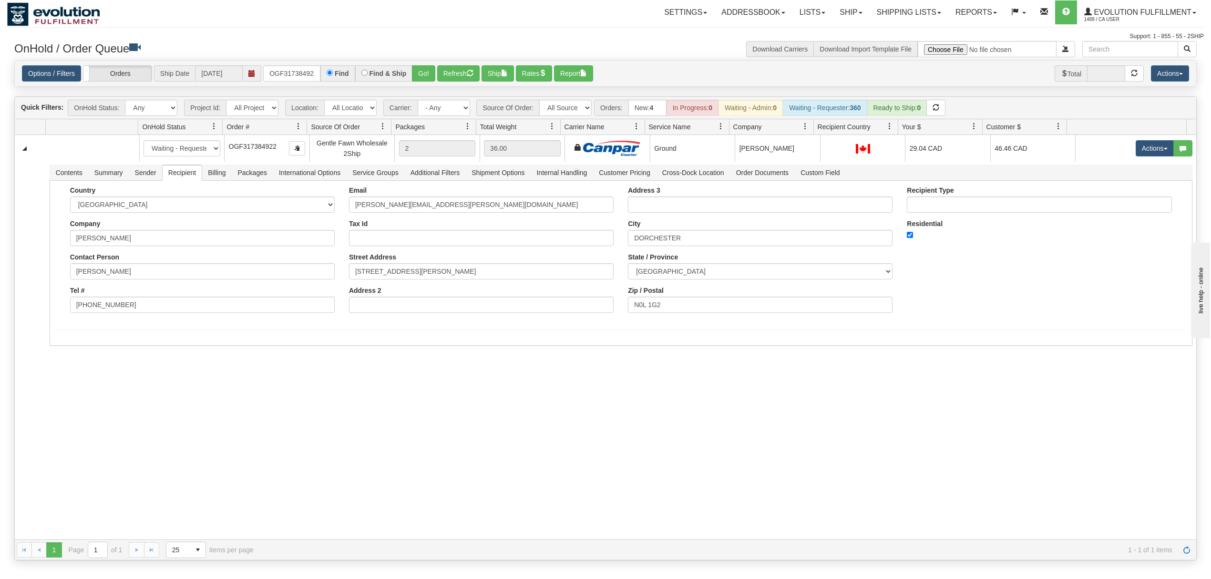
click at [180, 355] on div "31659100 EVOLUTION V3 91212257 91212262 New In Progress Waiting - Admin Waiting…" at bounding box center [605, 337] width 1181 height 404
click at [73, 350] on button "Save" at bounding box center [70, 347] width 28 height 16
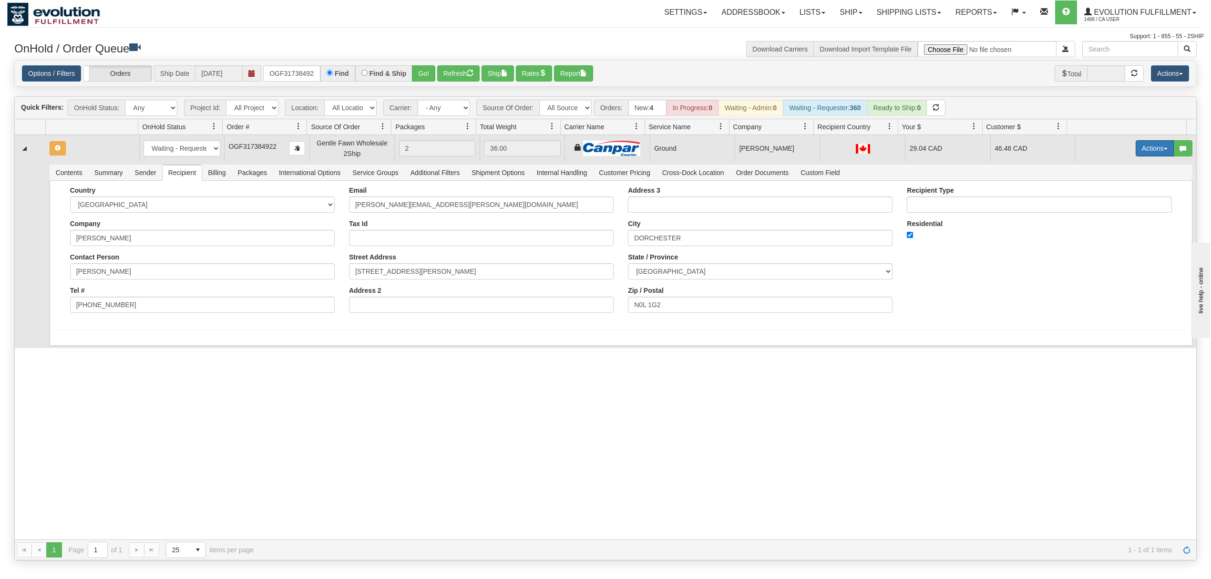
click at [1140, 151] on button "Actions" at bounding box center [1154, 148] width 38 height 16
click at [1112, 193] on span "Rate All Services" at bounding box center [1134, 191] width 57 height 8
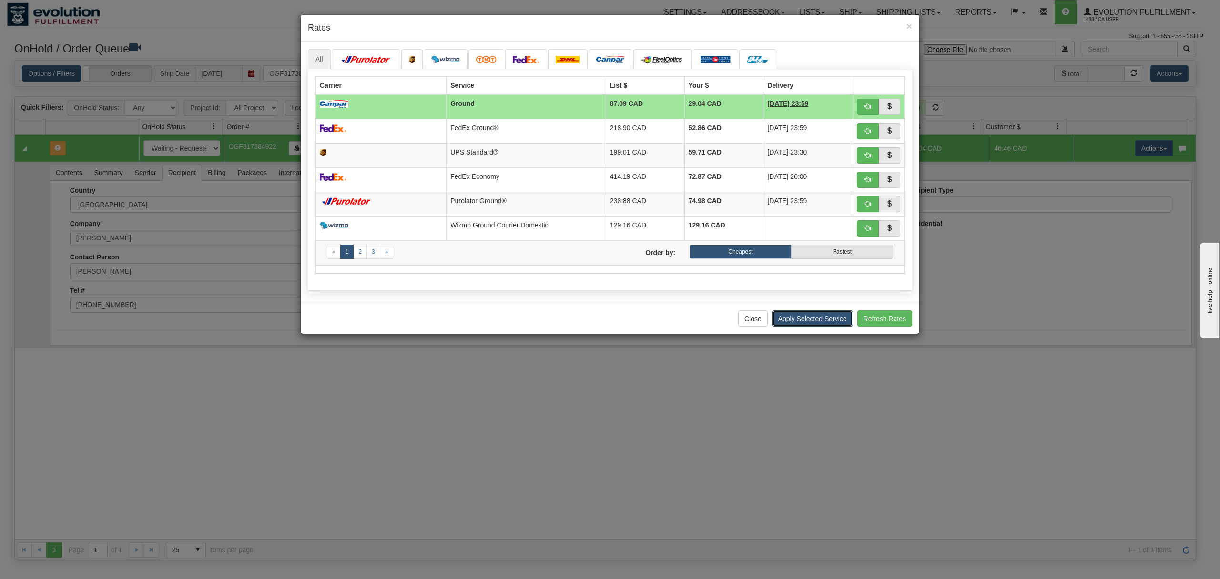
click at [813, 325] on button "Apply Selected Service" at bounding box center [812, 318] width 81 height 16
